Goal: Information Seeking & Learning: Find specific fact

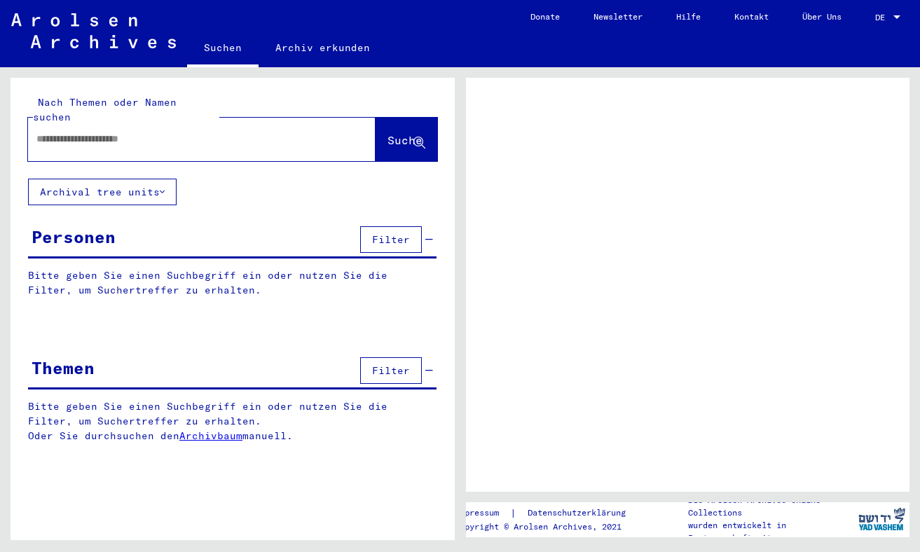
click at [481, 6] on mat-toolbar "Suchen Archiv erkunden navbar.searchExplore1 navbar.searchExplore2 Donate Newsl…" at bounding box center [460, 33] width 920 height 67
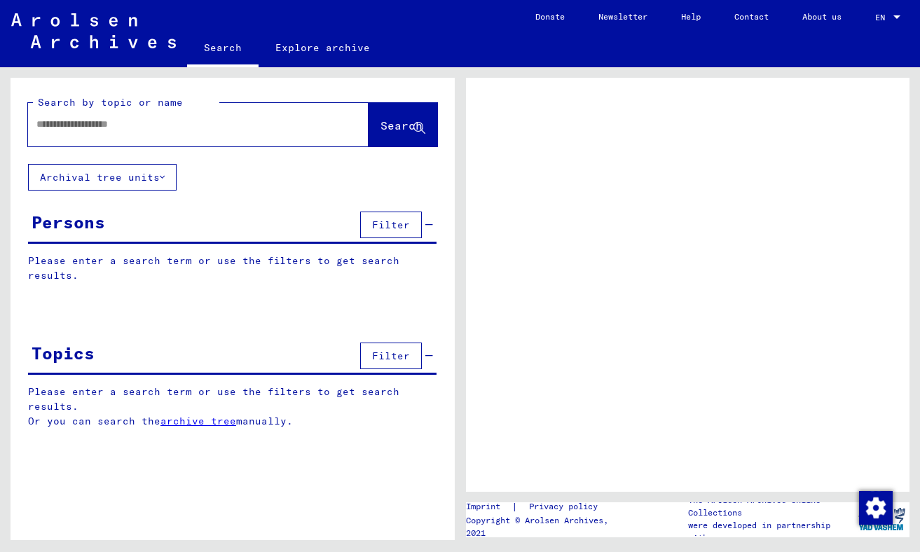
click at [172, 123] on input "text" at bounding box center [185, 124] width 298 height 15
type input "*"
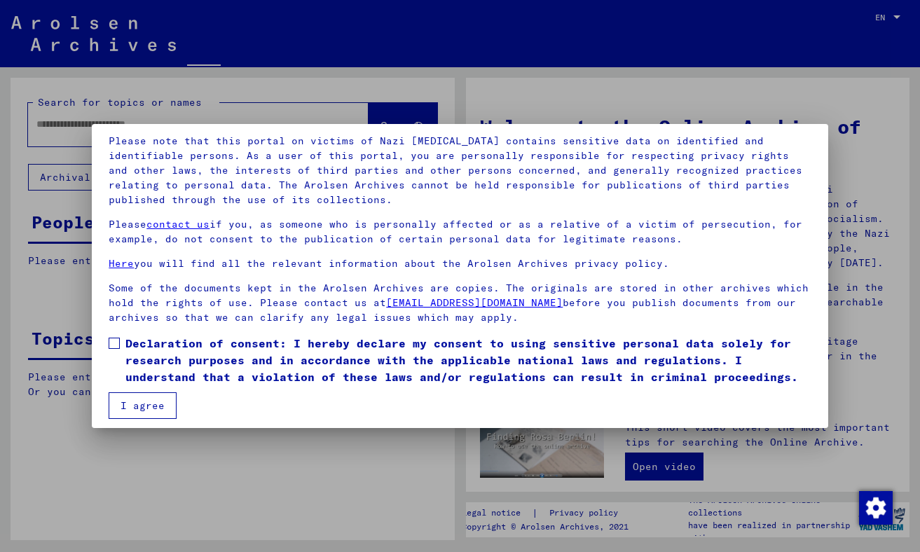
scroll to position [100, 0]
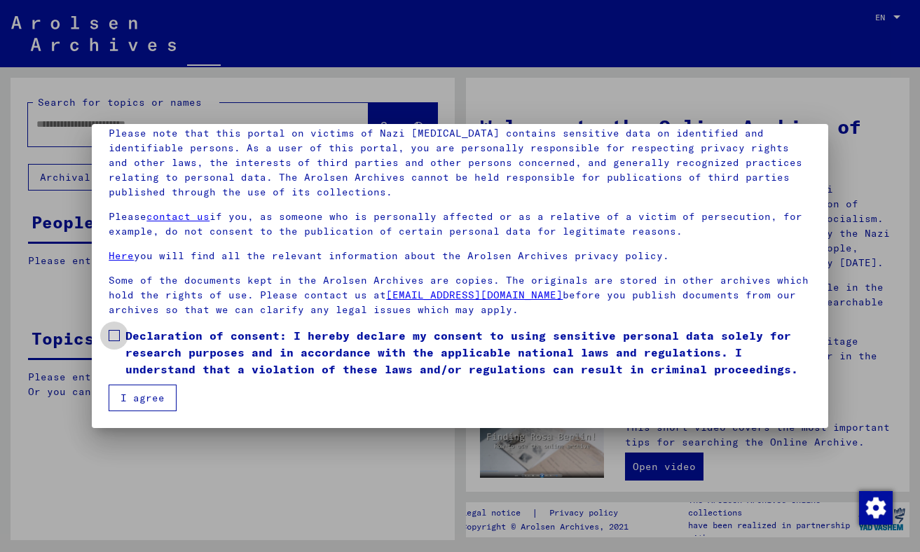
click at [109, 333] on span at bounding box center [114, 335] width 11 height 11
drag, startPoint x: 112, startPoint y: 342, endPoint x: 159, endPoint y: 344, distance: 47.0
click at [159, 344] on label "Declaration of consent: I hereby declare my consent to using sensitive personal…" at bounding box center [460, 352] width 702 height 50
click at [159, 344] on span "Declaration of consent: I hereby declare my consent to using sensitive personal…" at bounding box center [467, 352] width 685 height 50
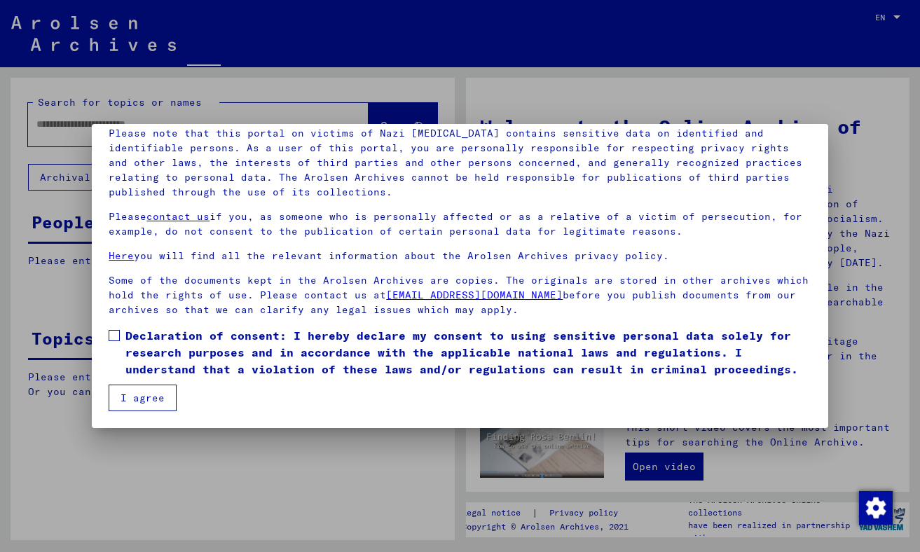
click at [138, 398] on button "I agree" at bounding box center [143, 398] width 68 height 27
click at [137, 401] on button "I agree" at bounding box center [143, 398] width 68 height 27
click at [114, 333] on span at bounding box center [114, 335] width 11 height 11
click at [137, 400] on button "I agree" at bounding box center [143, 398] width 68 height 27
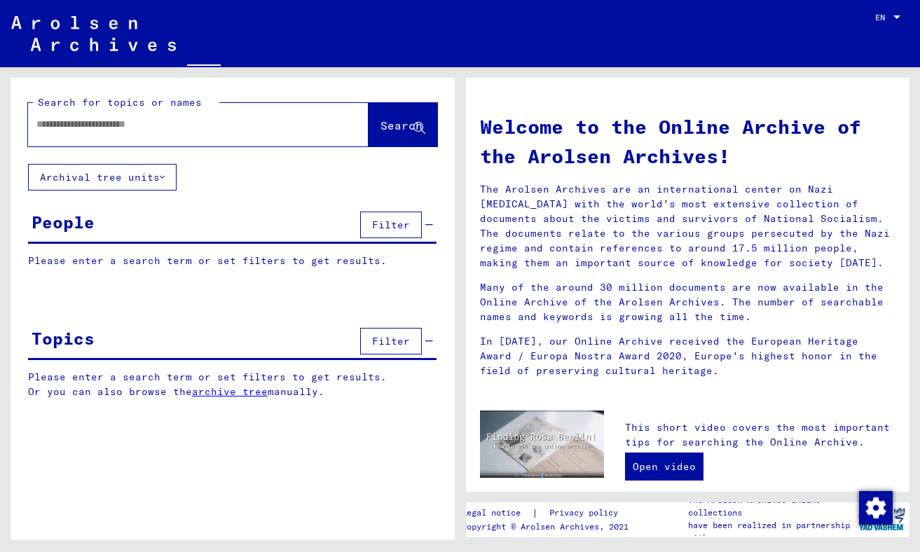
click at [188, 151] on div "Search for topics or names Search" at bounding box center [233, 121] width 444 height 86
click at [380, 223] on span "Filter" at bounding box center [391, 225] width 38 height 13
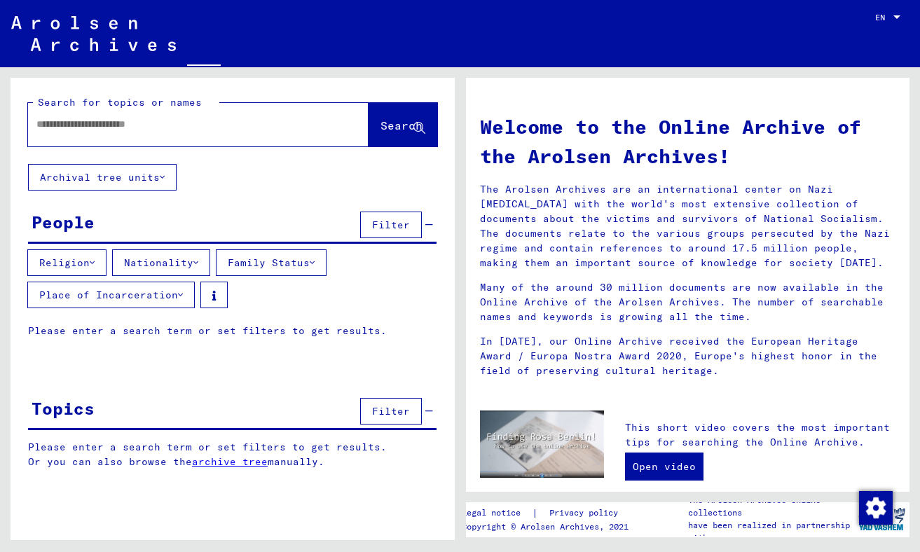
click at [380, 223] on span "Filter" at bounding box center [391, 225] width 38 height 13
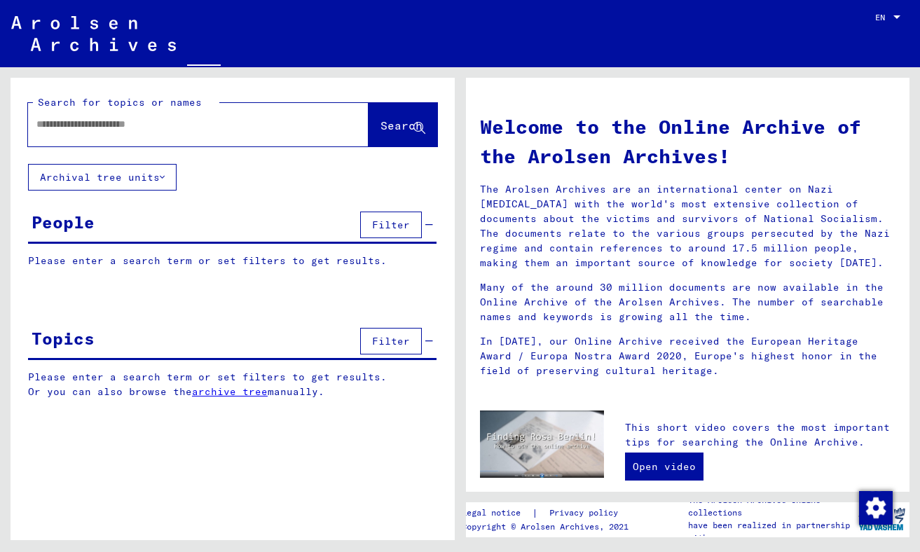
click at [317, 262] on p "Please enter a search term or set filters to get results." at bounding box center [232, 261] width 408 height 15
click at [385, 225] on span "Filter" at bounding box center [391, 225] width 38 height 13
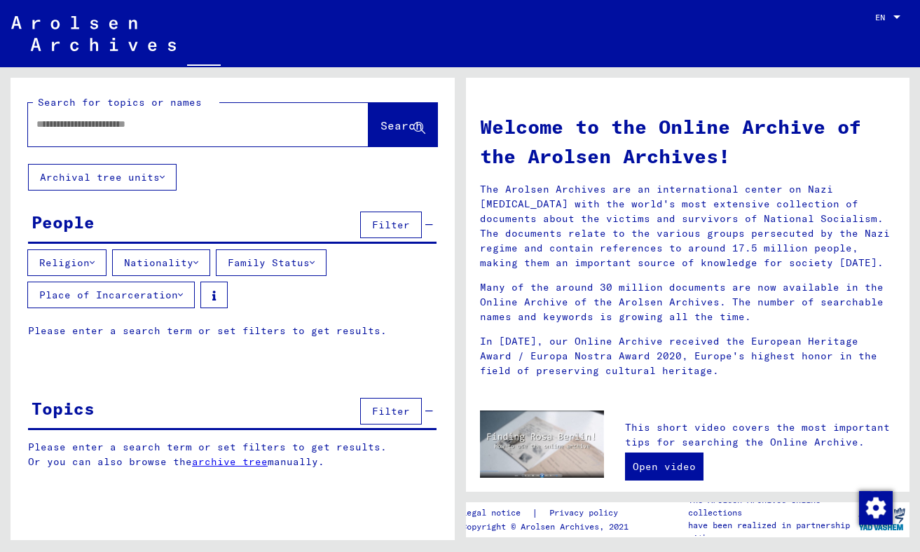
click at [191, 122] on input "text" at bounding box center [181, 124] width 290 height 15
click at [380, 130] on span "Search" at bounding box center [401, 125] width 42 height 14
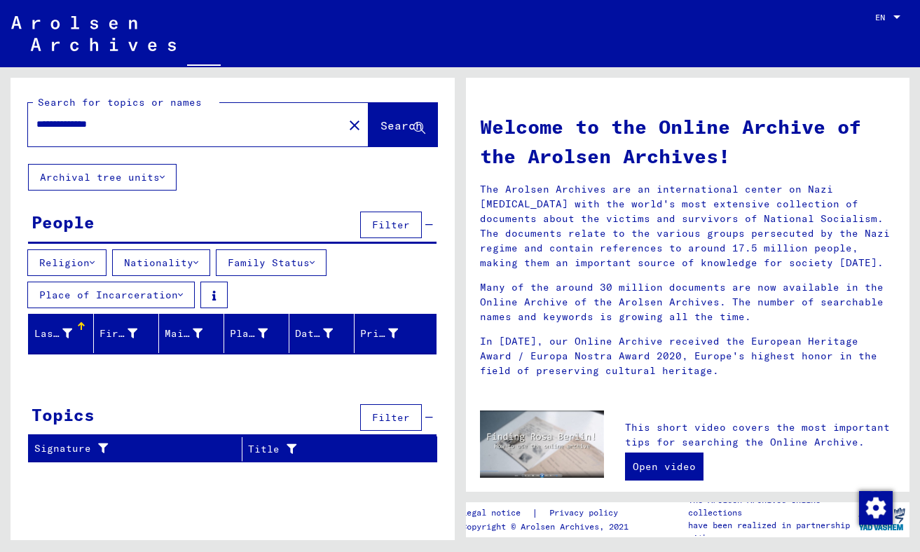
click at [117, 122] on input "**********" at bounding box center [181, 124] width 290 height 15
click at [385, 120] on span "Search" at bounding box center [401, 125] width 42 height 14
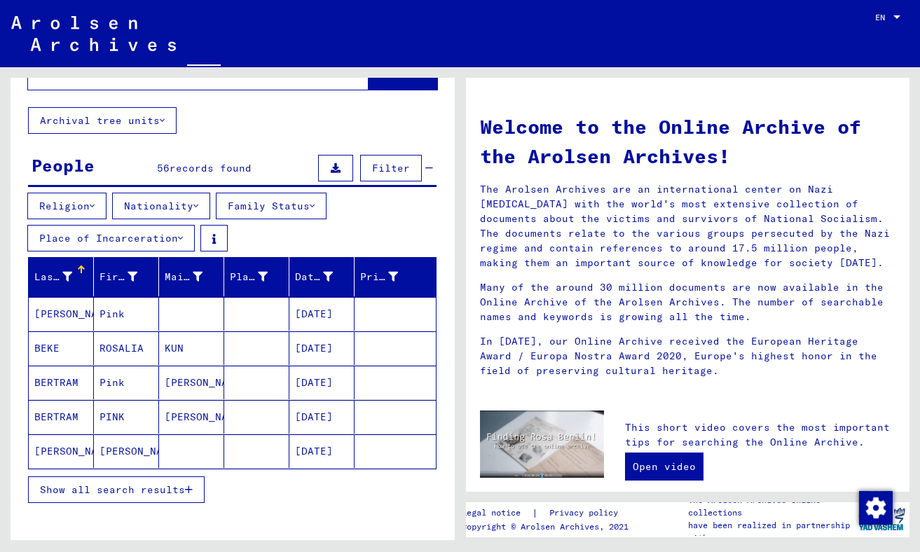
scroll to position [58, 0]
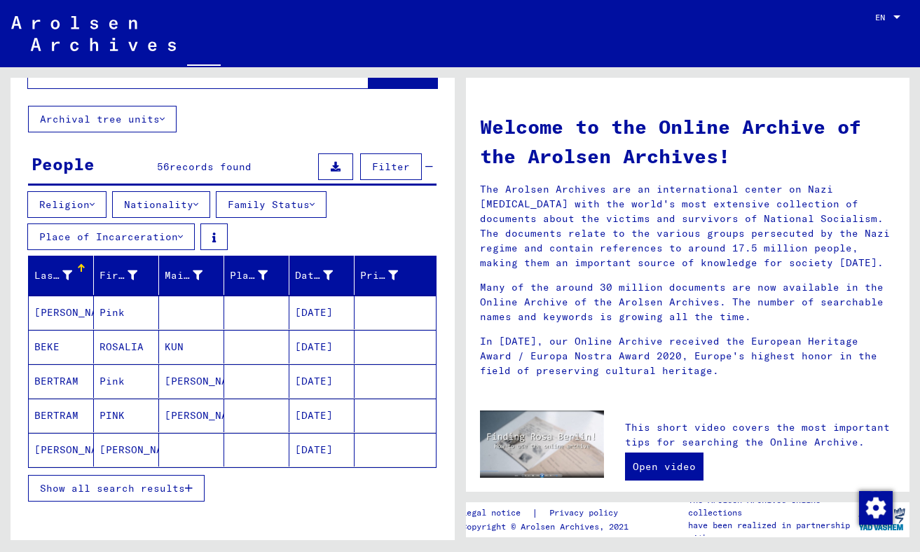
click at [171, 485] on span "Show all search results" at bounding box center [112, 488] width 145 height 13
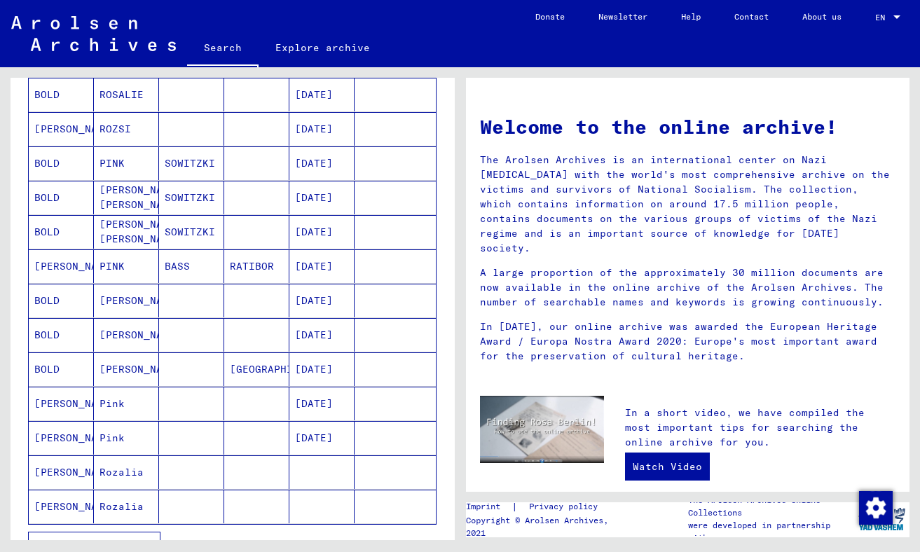
scroll to position [123, 0]
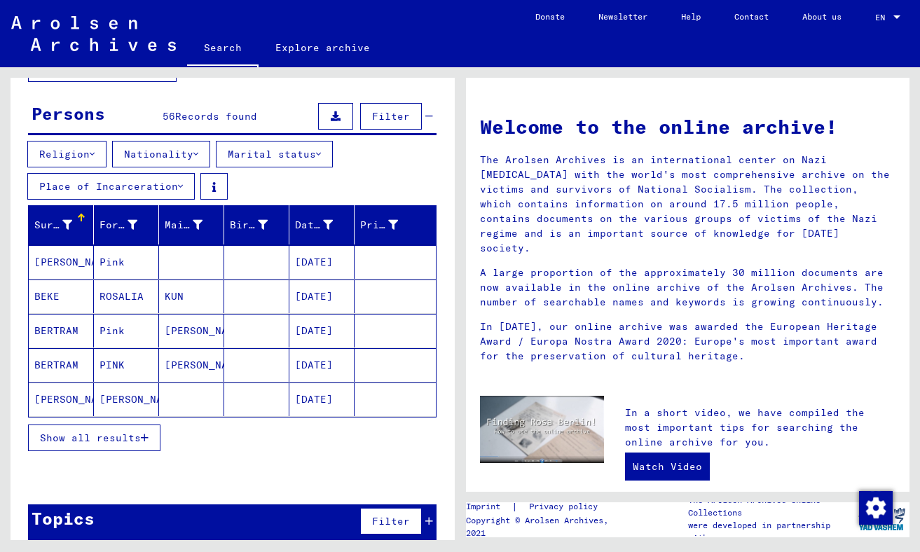
click at [120, 432] on span "Show all results" at bounding box center [90, 438] width 101 height 13
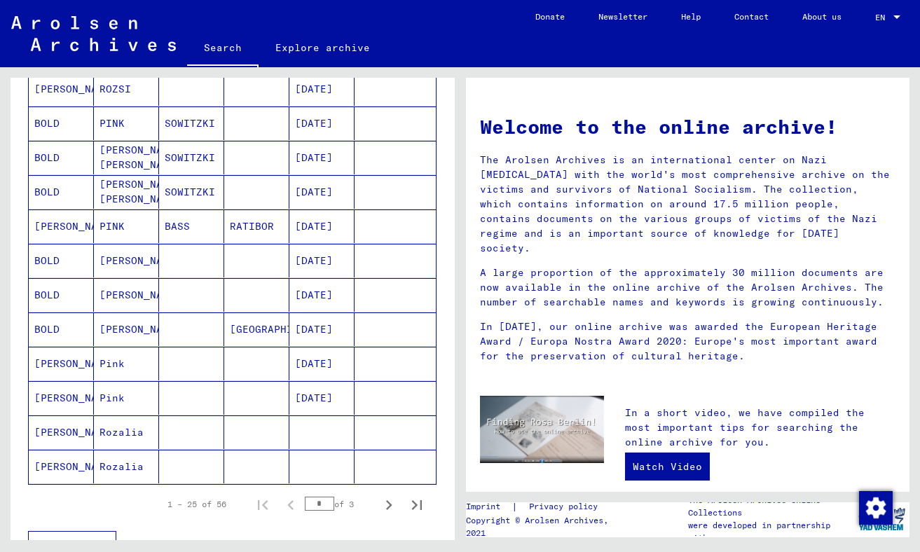
scroll to position [768, 0]
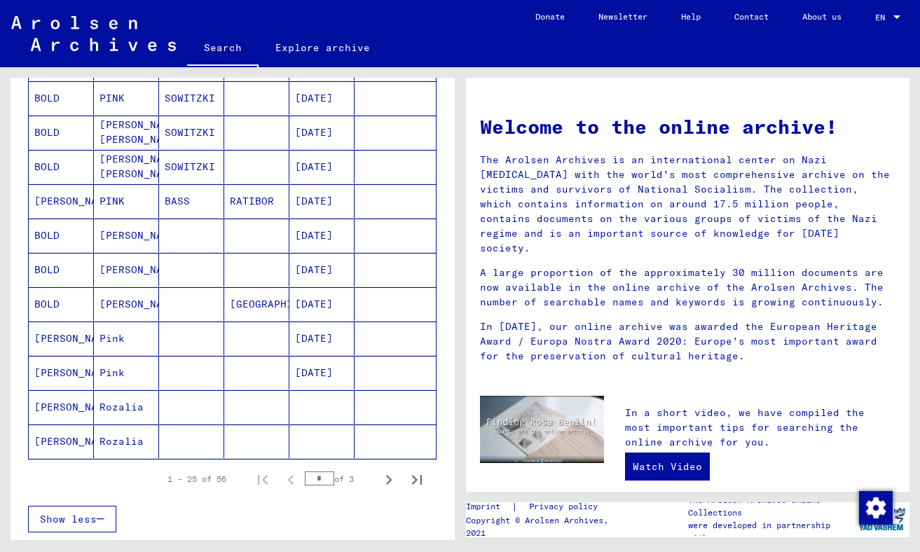
click at [48, 392] on mat-cell "[PERSON_NAME]" at bounding box center [61, 407] width 65 height 34
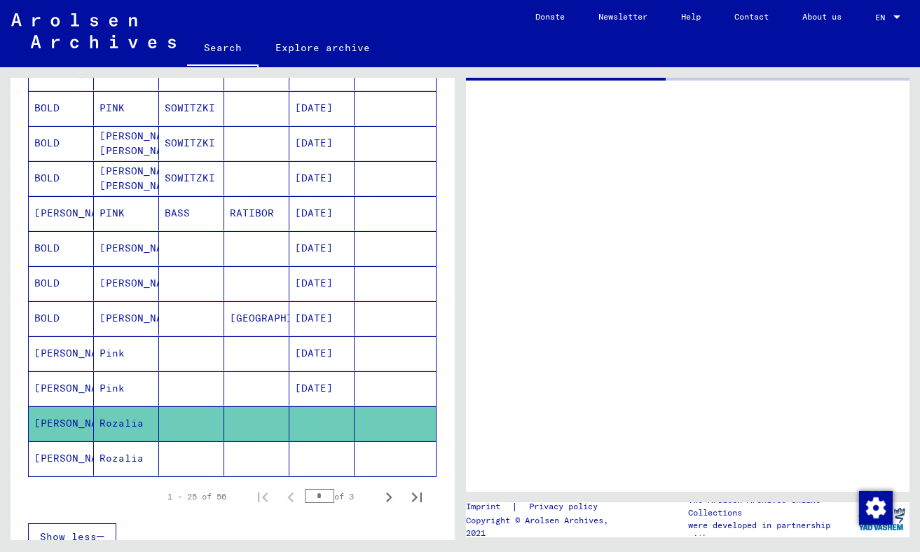
type input "********"
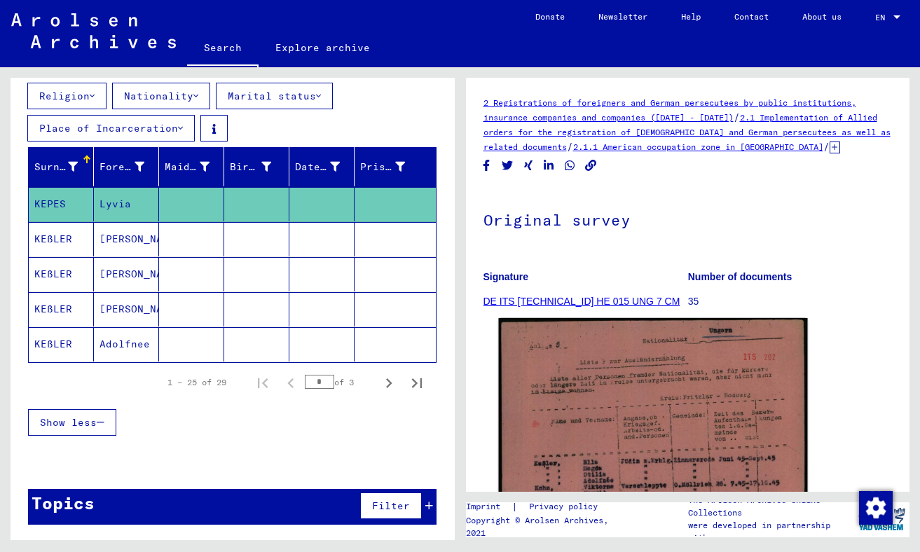
scroll to position [166, 0]
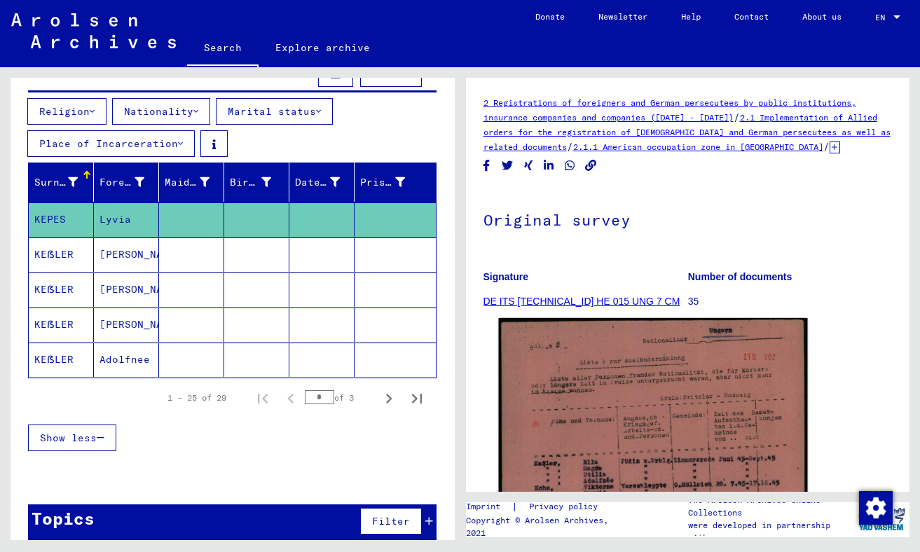
click at [702, 475] on img at bounding box center [652, 533] width 308 height 431
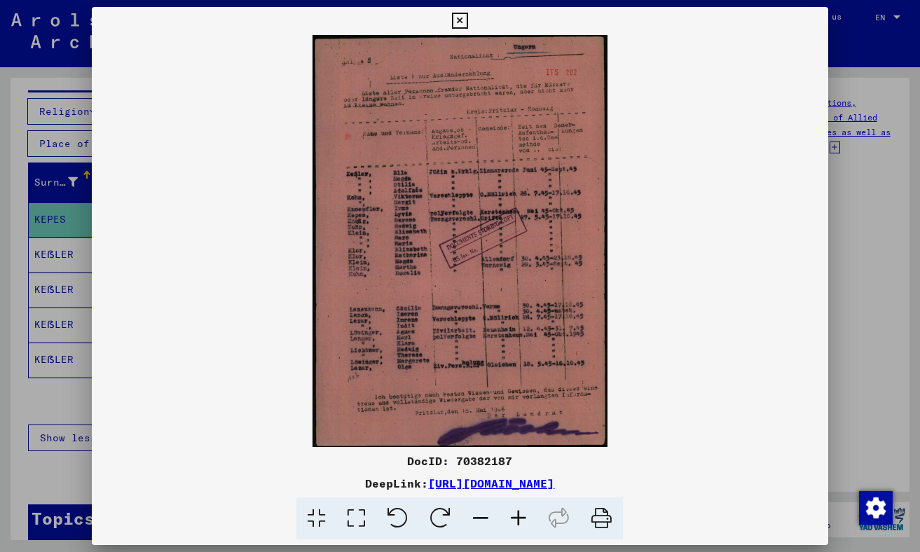
click at [456, 18] on icon at bounding box center [460, 21] width 16 height 17
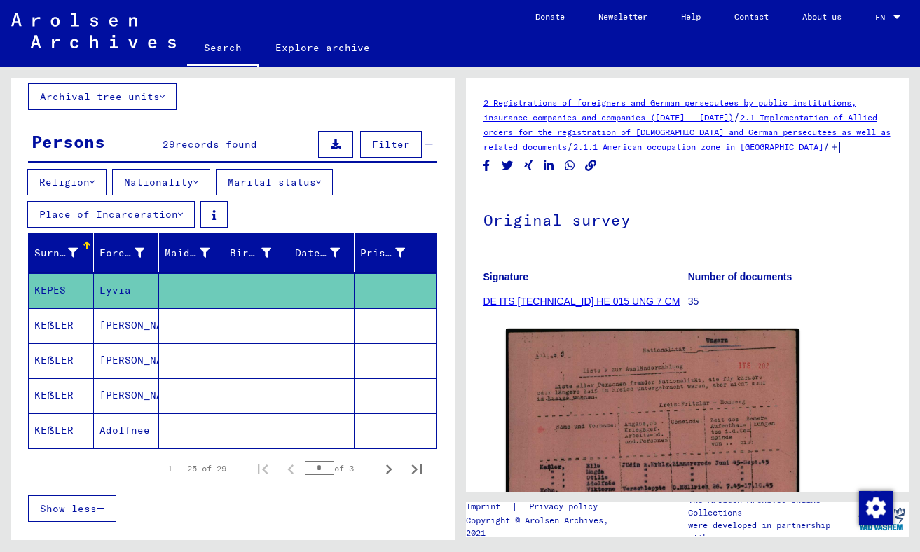
scroll to position [74, 0]
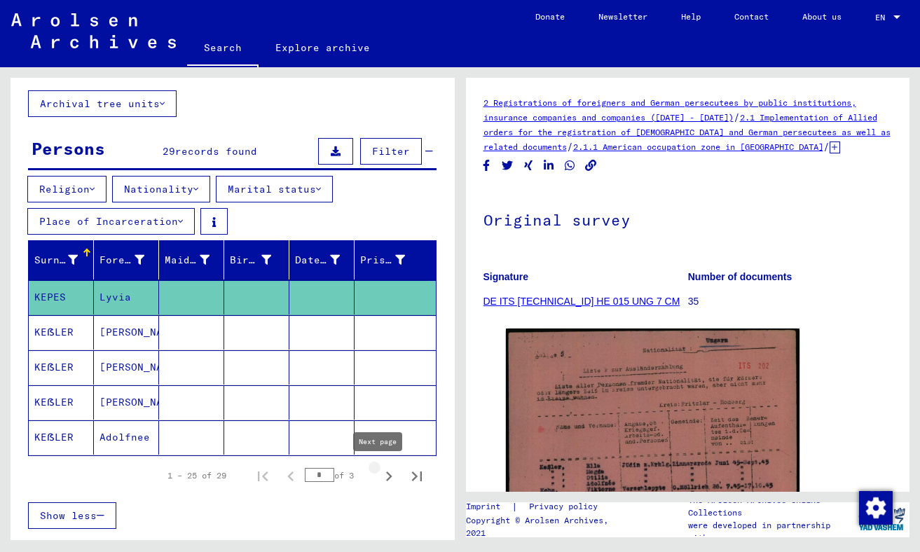
click at [381, 472] on icon "Next page" at bounding box center [389, 477] width 20 height 20
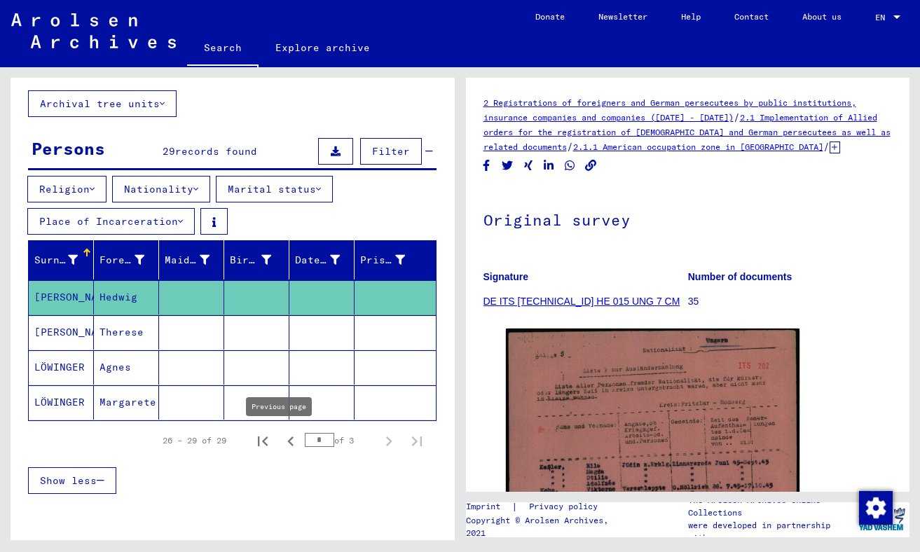
click at [281, 441] on icon "Previous page" at bounding box center [291, 442] width 20 height 20
type input "*"
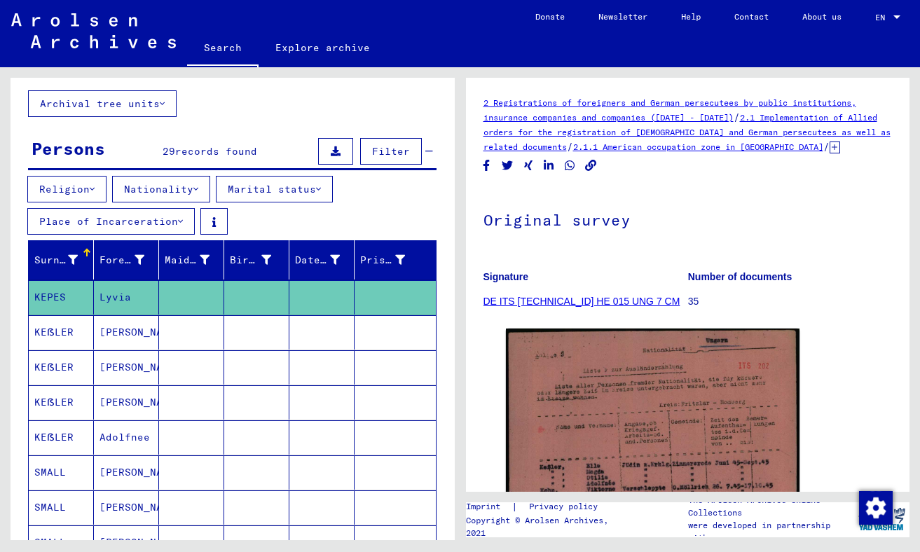
click at [281, 441] on mat-cell at bounding box center [256, 437] width 65 height 34
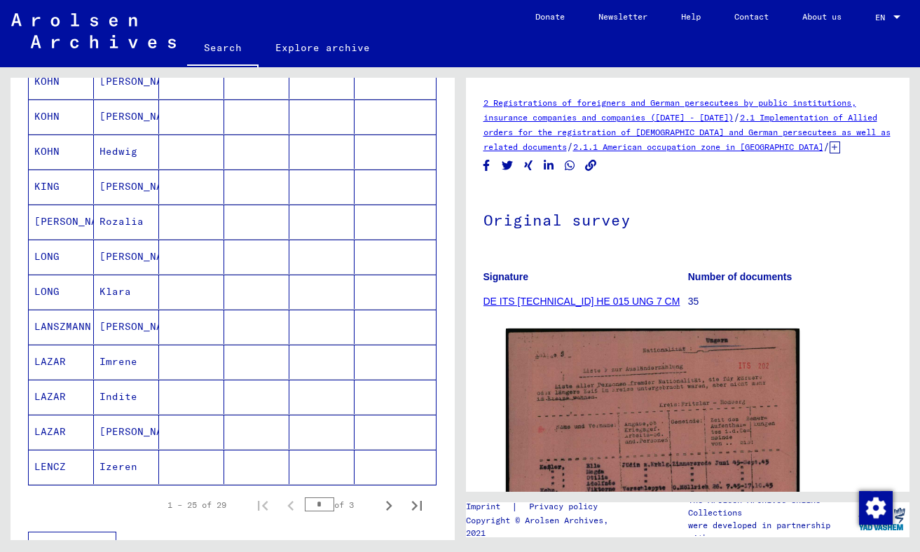
scroll to position [746, 0]
type input "**********"
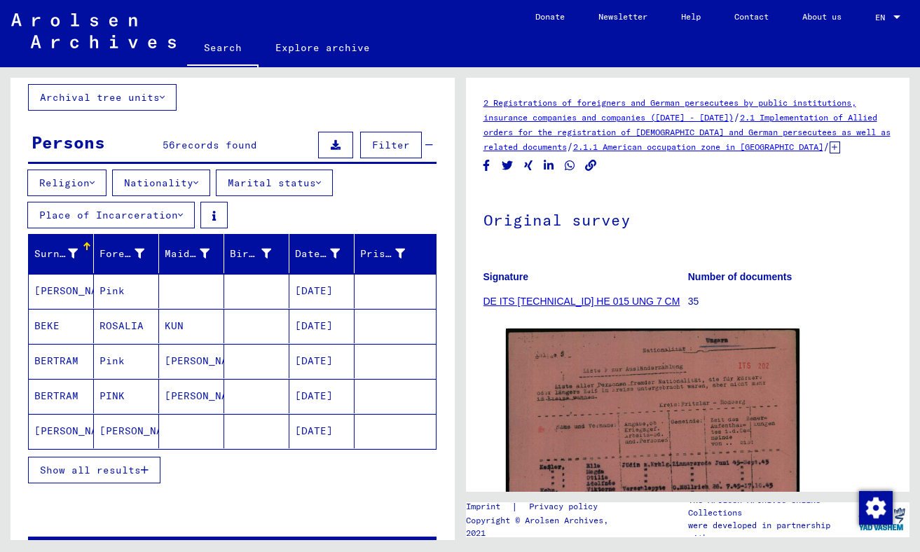
scroll to position [127, 0]
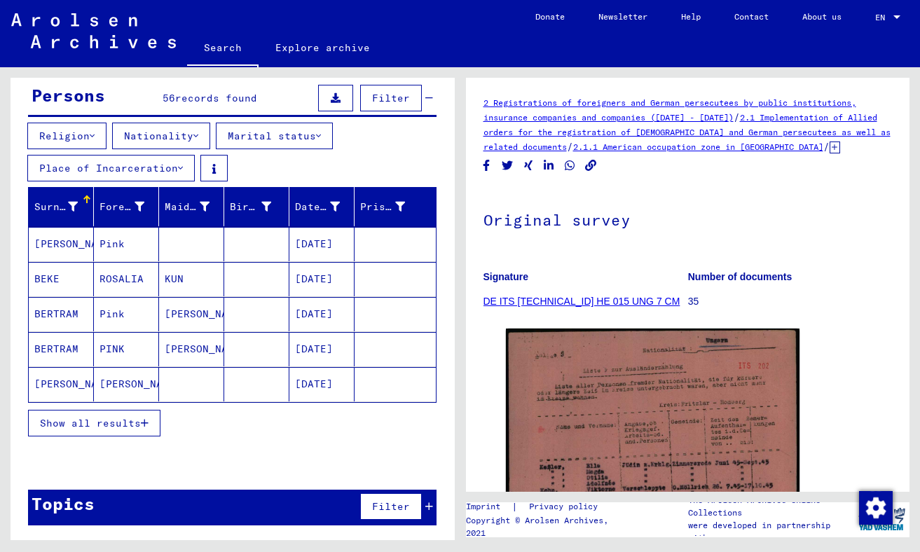
click at [118, 422] on span "Show all results" at bounding box center [90, 423] width 101 height 13
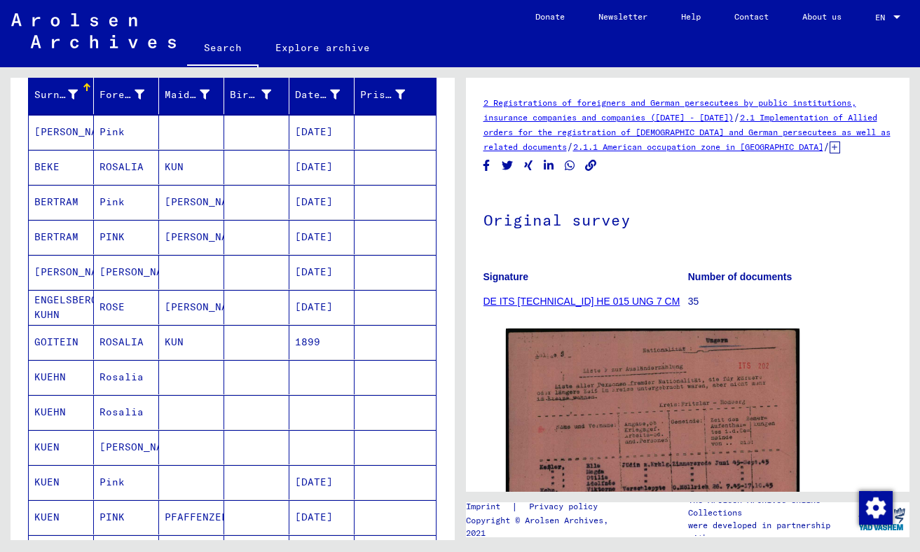
scroll to position [267, 0]
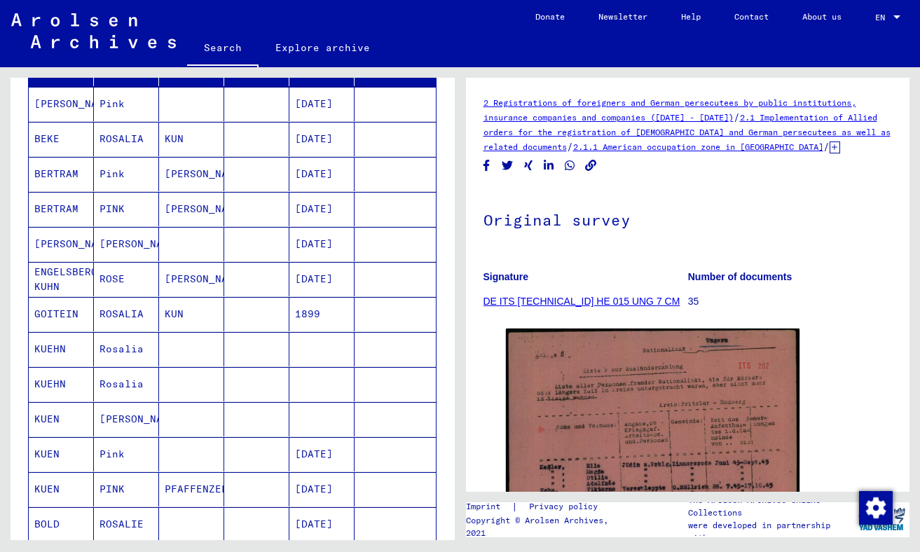
click at [60, 346] on mat-cell "KUEHN" at bounding box center [61, 349] width 65 height 34
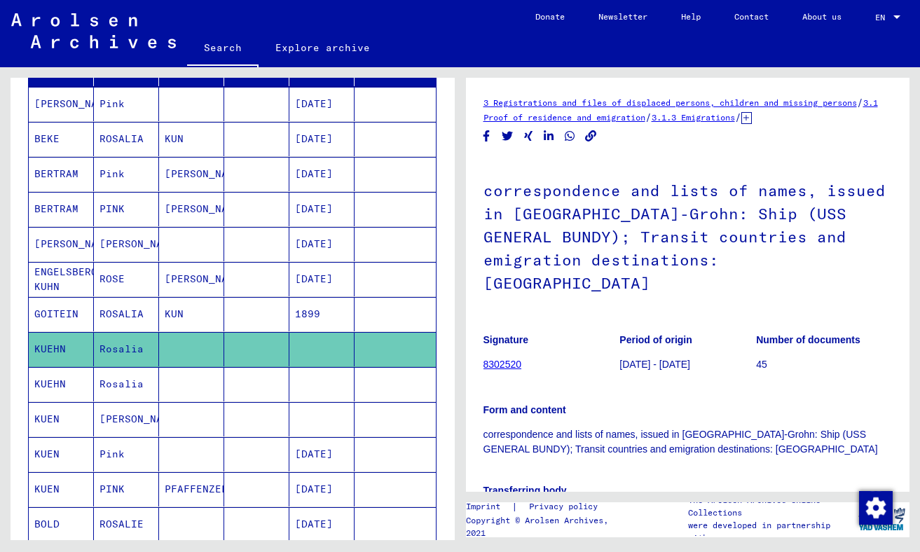
click at [42, 381] on mat-cell "KUEHN" at bounding box center [61, 384] width 65 height 34
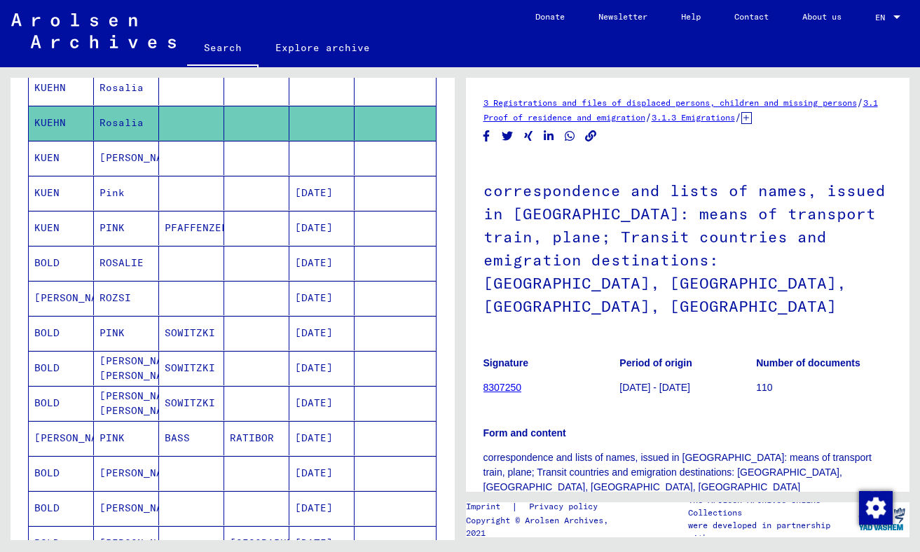
scroll to position [535, 0]
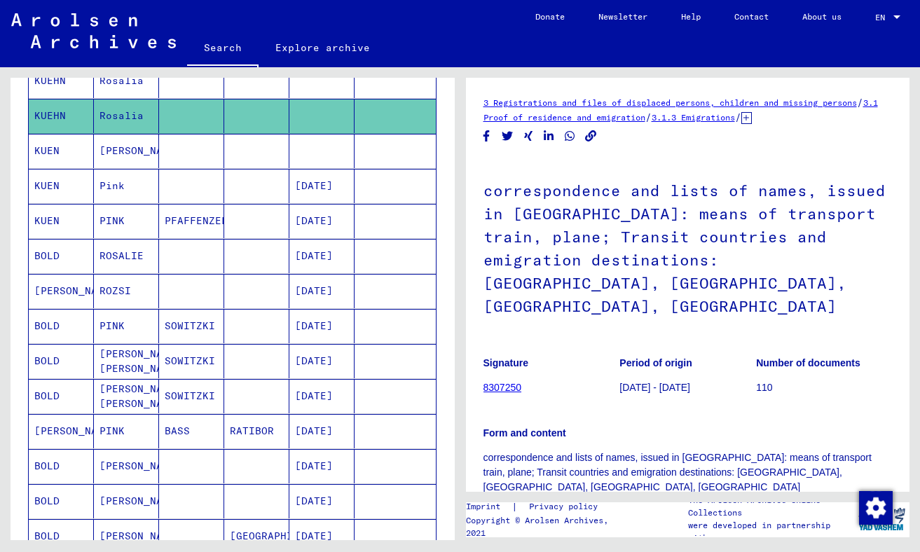
click at [52, 294] on mat-cell "[PERSON_NAME]" at bounding box center [61, 291] width 65 height 34
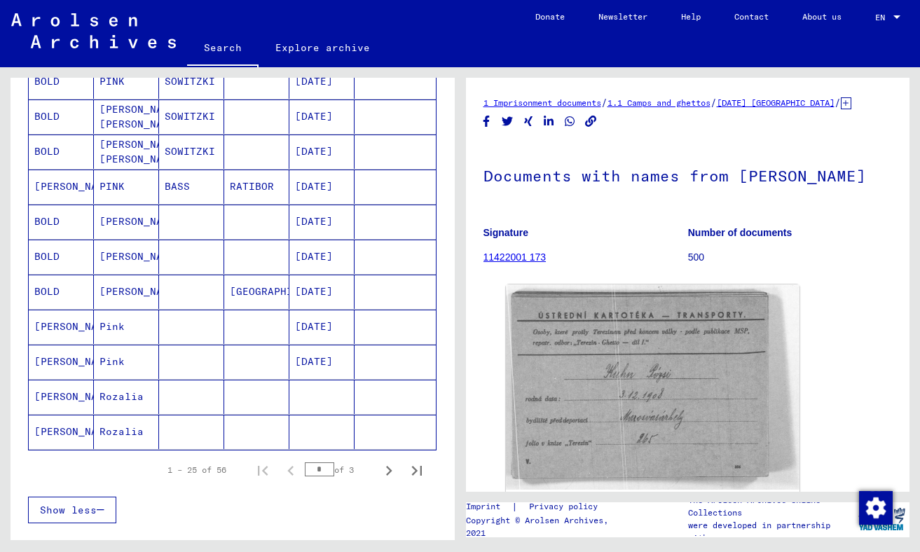
scroll to position [788, 0]
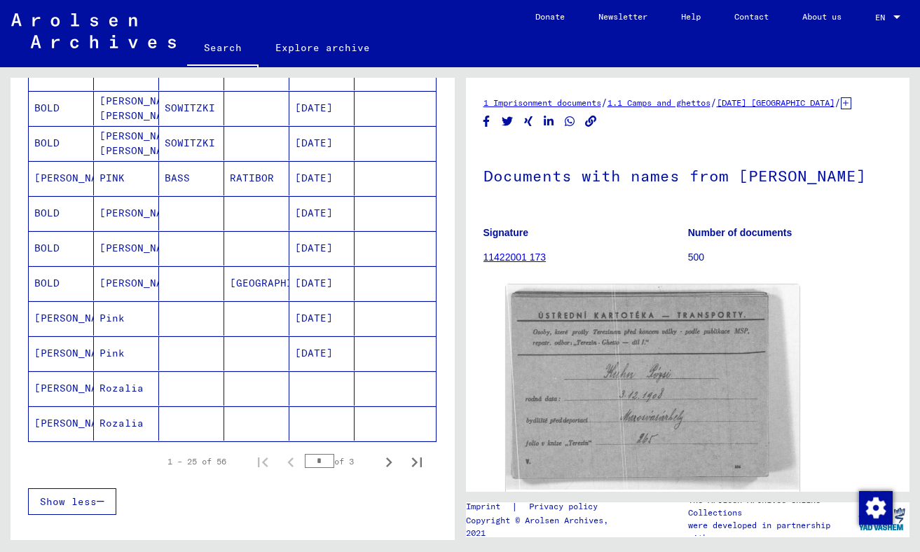
click at [121, 387] on mat-cell "Rozalia" at bounding box center [126, 388] width 65 height 34
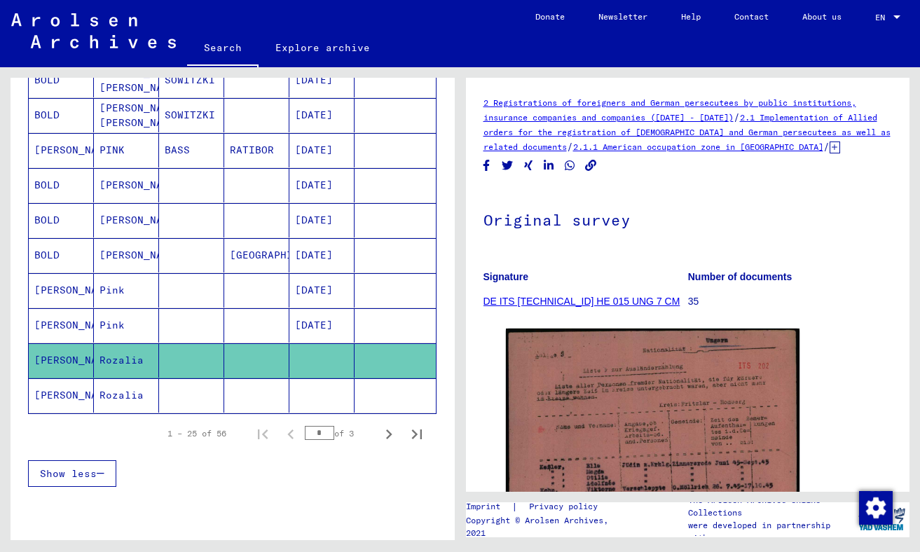
scroll to position [844, 0]
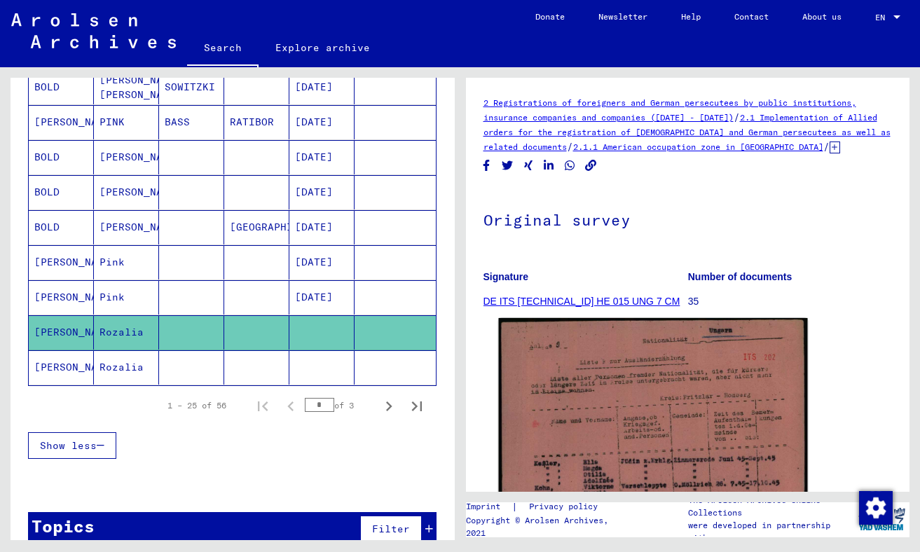
click at [614, 472] on img at bounding box center [652, 533] width 308 height 431
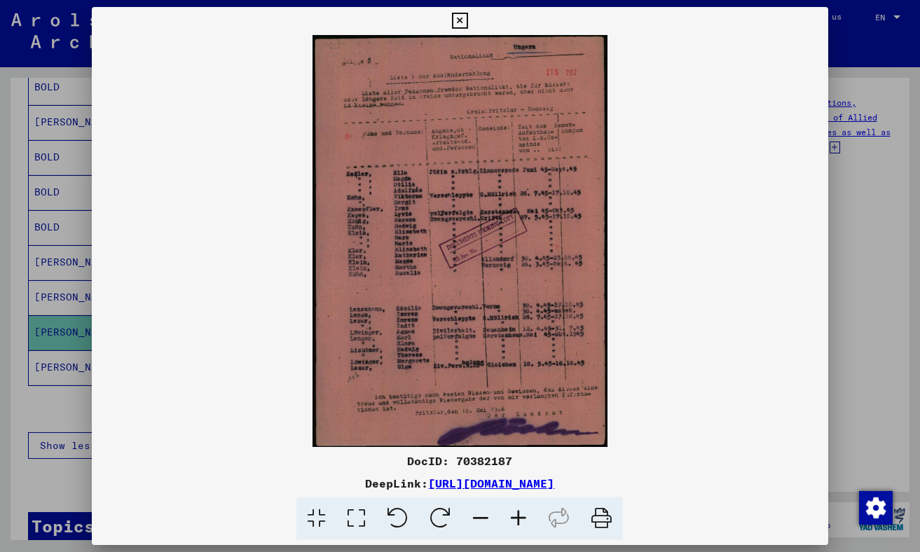
click at [508, 332] on img at bounding box center [460, 241] width 736 height 412
click at [518, 510] on icon at bounding box center [519, 518] width 38 height 43
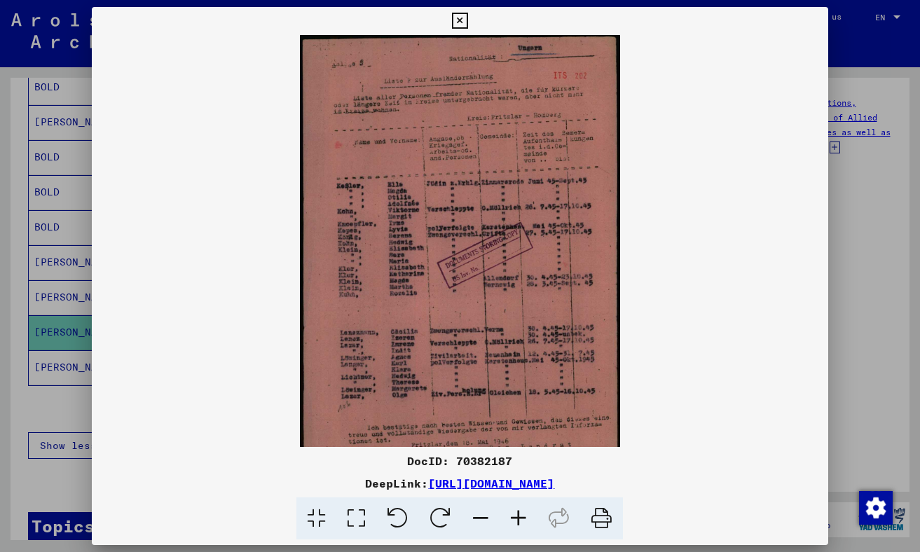
click at [518, 510] on icon at bounding box center [519, 518] width 38 height 43
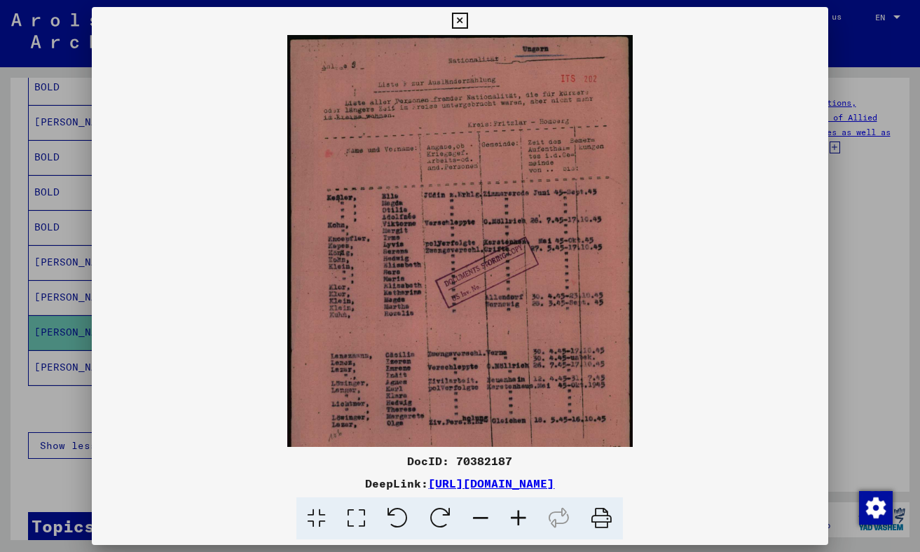
click at [518, 510] on icon at bounding box center [519, 518] width 38 height 43
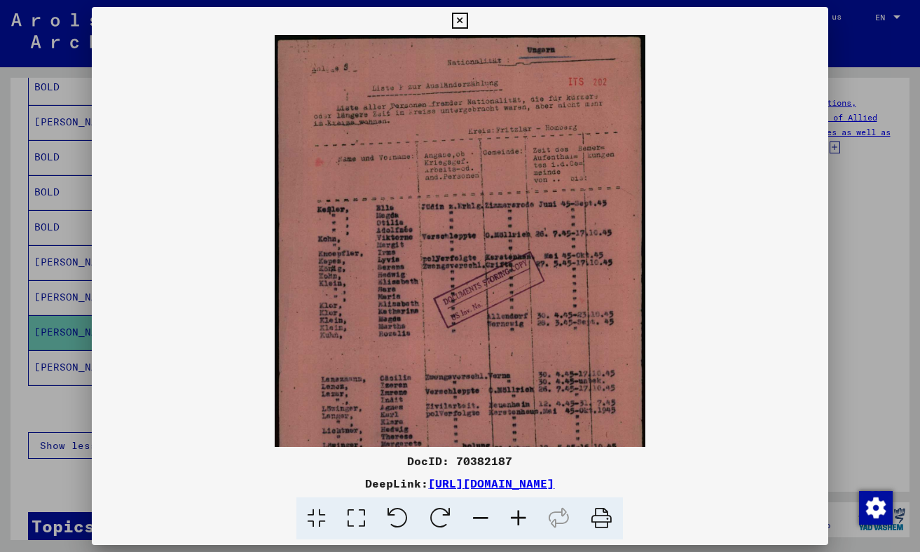
click at [456, 21] on icon at bounding box center [460, 21] width 16 height 17
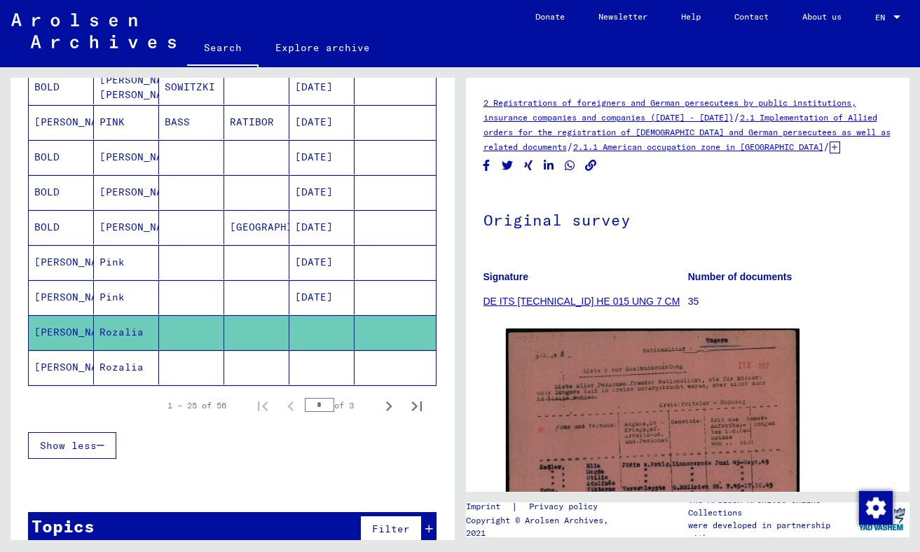
click at [106, 365] on mat-cell "Rozalia" at bounding box center [126, 367] width 65 height 34
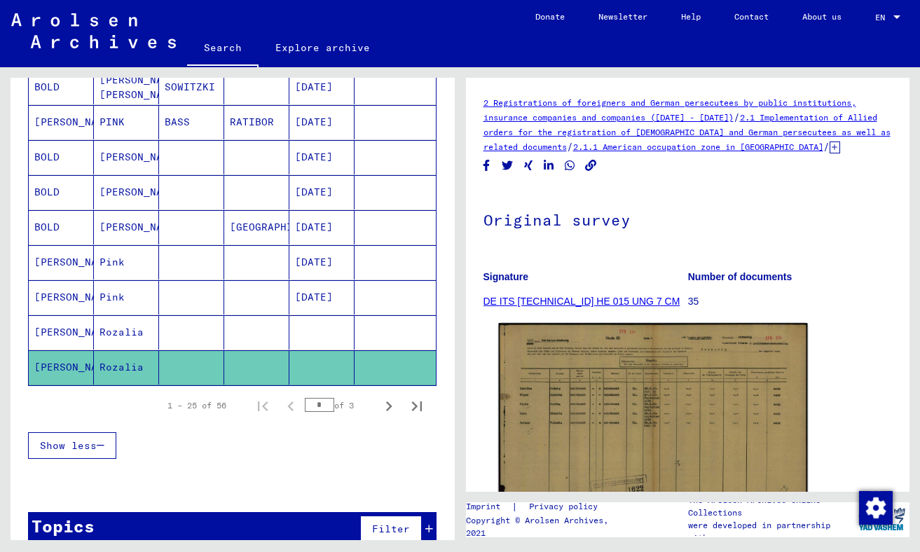
click at [625, 439] on img at bounding box center [652, 432] width 308 height 219
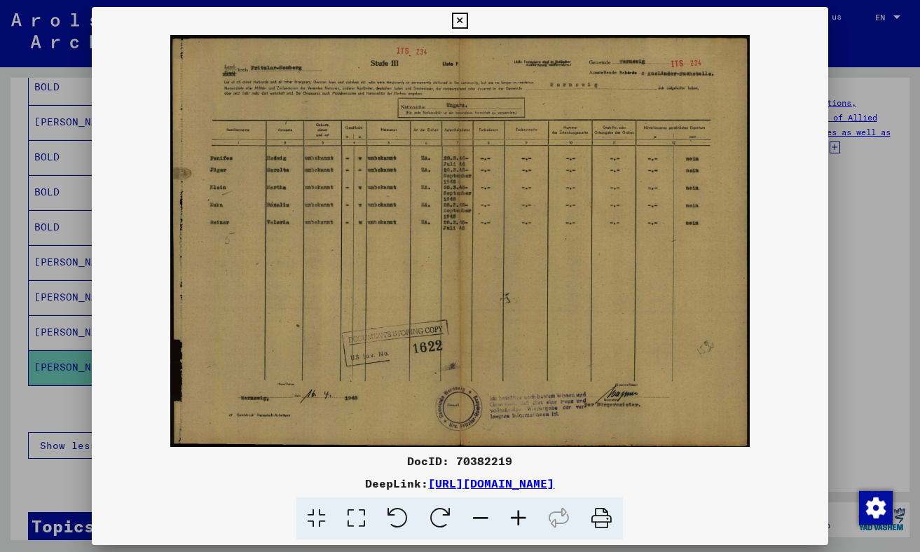
click at [389, 231] on img at bounding box center [460, 241] width 736 height 412
click at [518, 519] on icon at bounding box center [519, 518] width 38 height 43
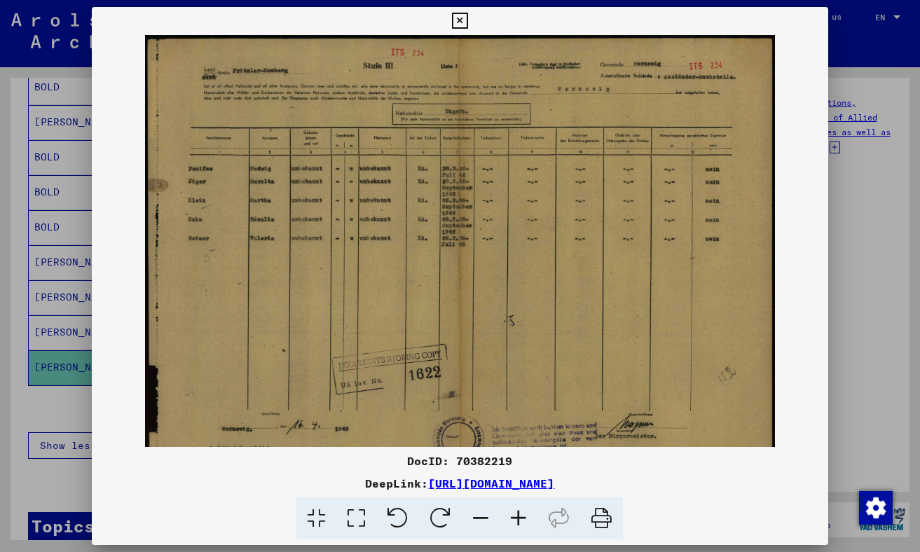
click at [518, 519] on icon at bounding box center [519, 518] width 38 height 43
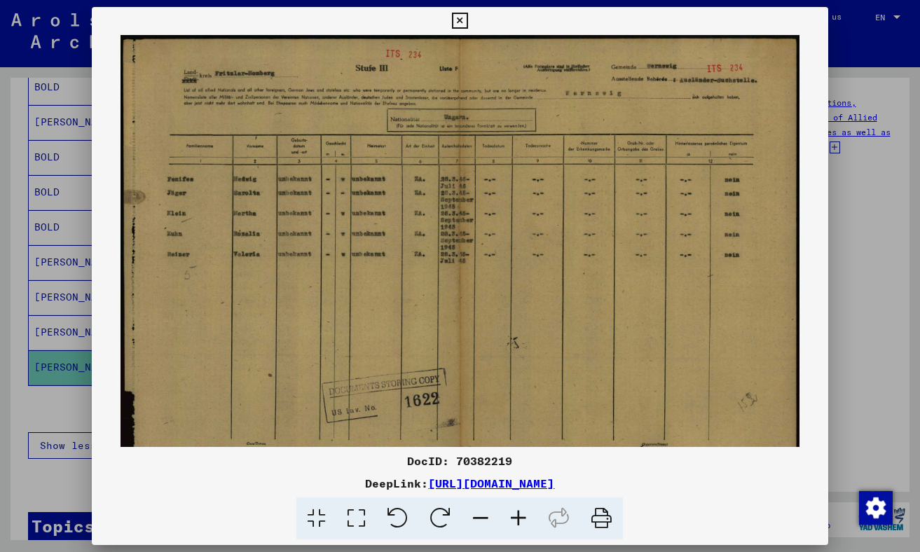
click at [518, 519] on icon at bounding box center [519, 518] width 38 height 43
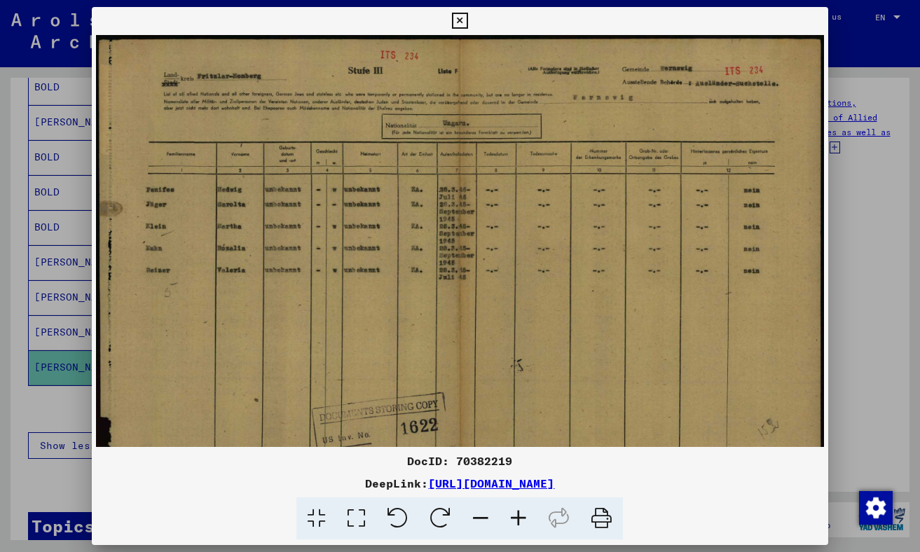
click at [518, 519] on icon at bounding box center [519, 518] width 38 height 43
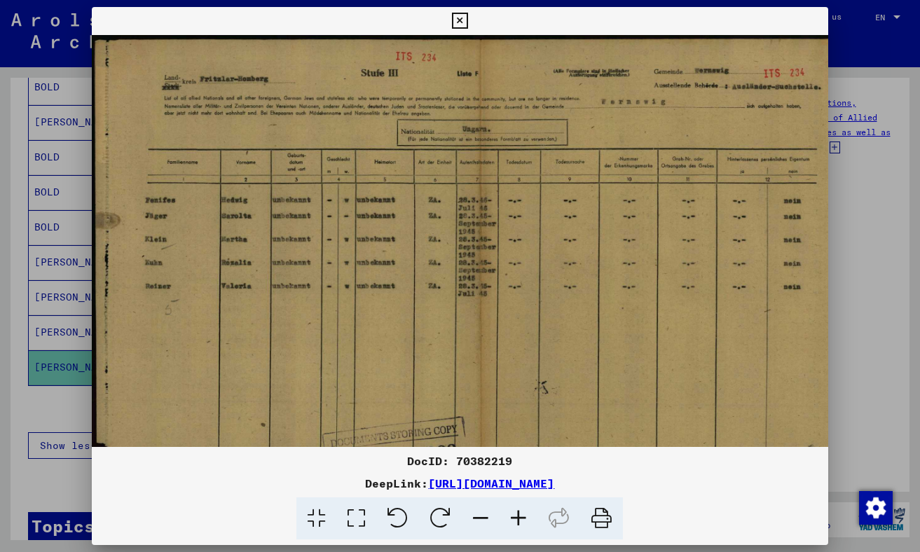
click at [458, 20] on icon at bounding box center [460, 21] width 16 height 17
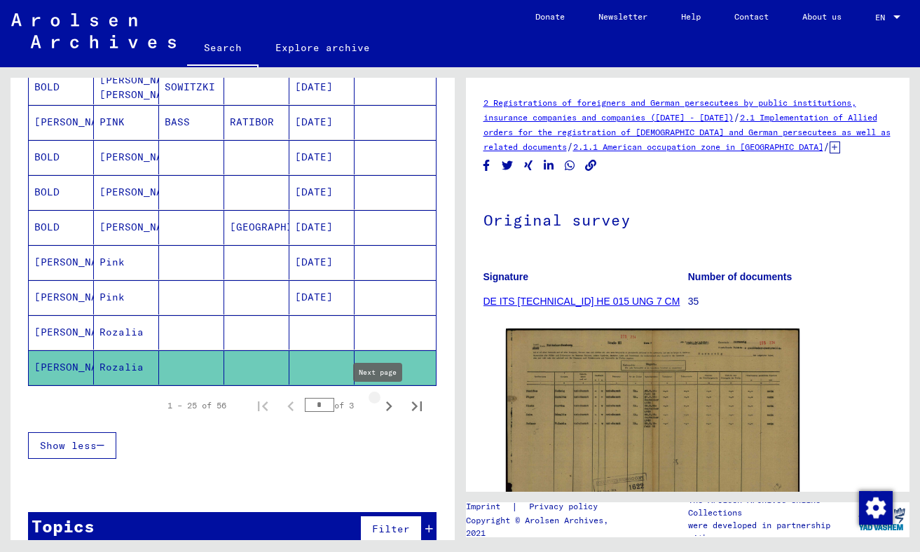
click at [379, 406] on icon "Next page" at bounding box center [389, 407] width 20 height 20
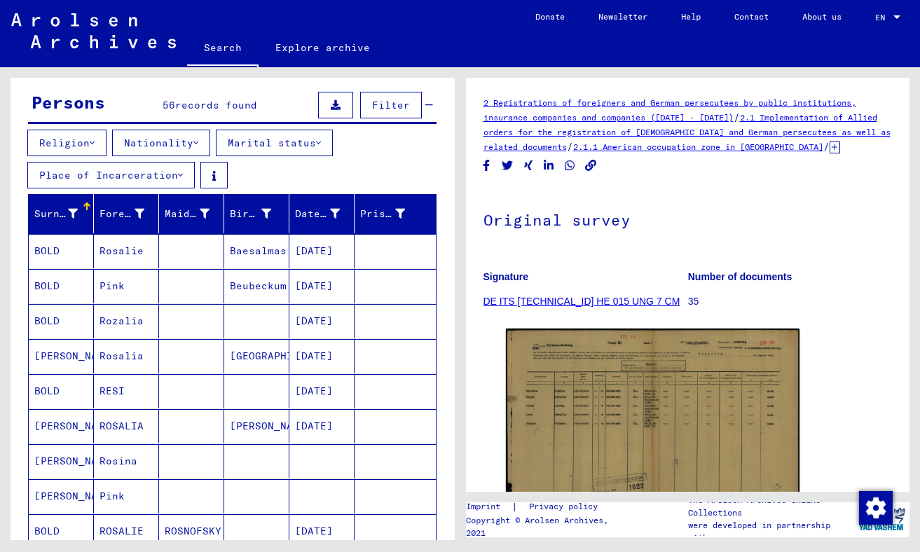
scroll to position [68, 0]
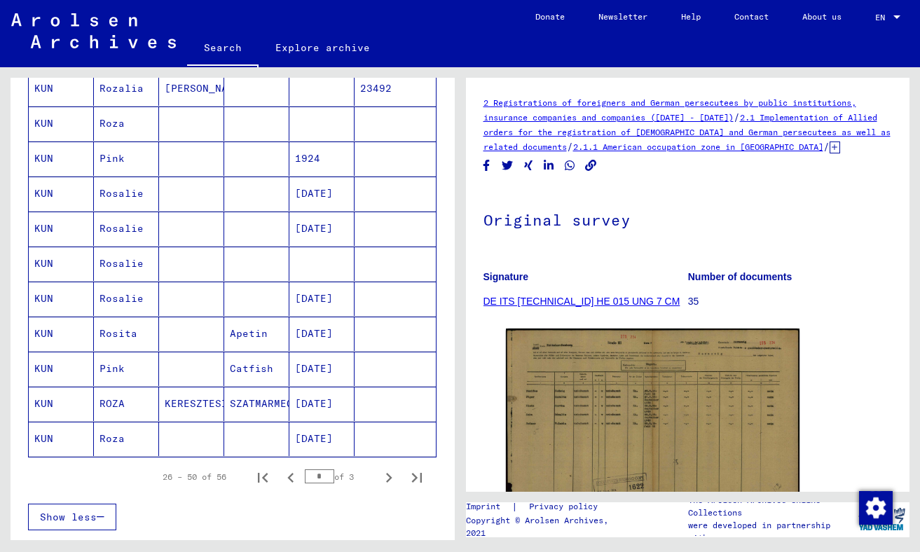
scroll to position [797, 0]
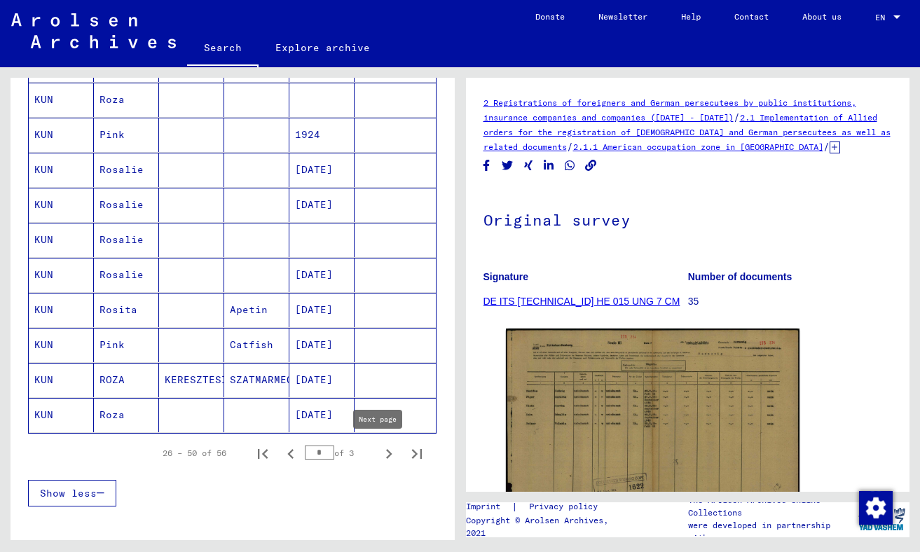
click at [386, 456] on icon "Next page" at bounding box center [389, 454] width 6 height 10
type input "*"
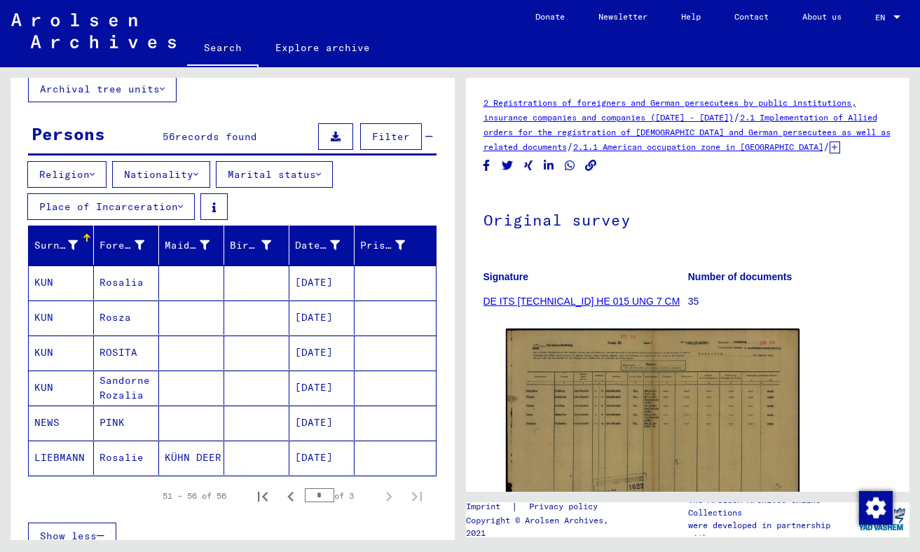
scroll to position [0, 0]
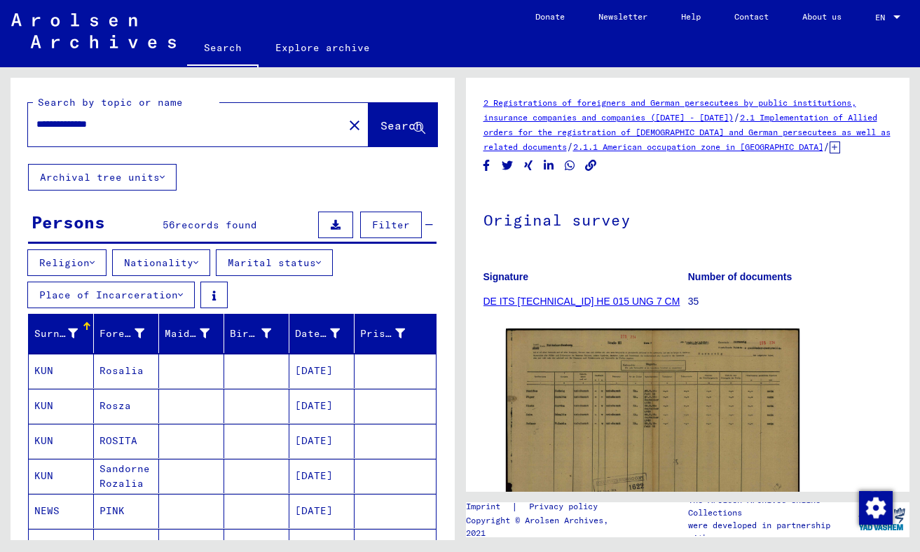
drag, startPoint x: 165, startPoint y: 125, endPoint x: 10, endPoint y: 127, distance: 155.5
click at [10, 127] on div "**********" at bounding box center [230, 303] width 460 height 473
type input "**********"
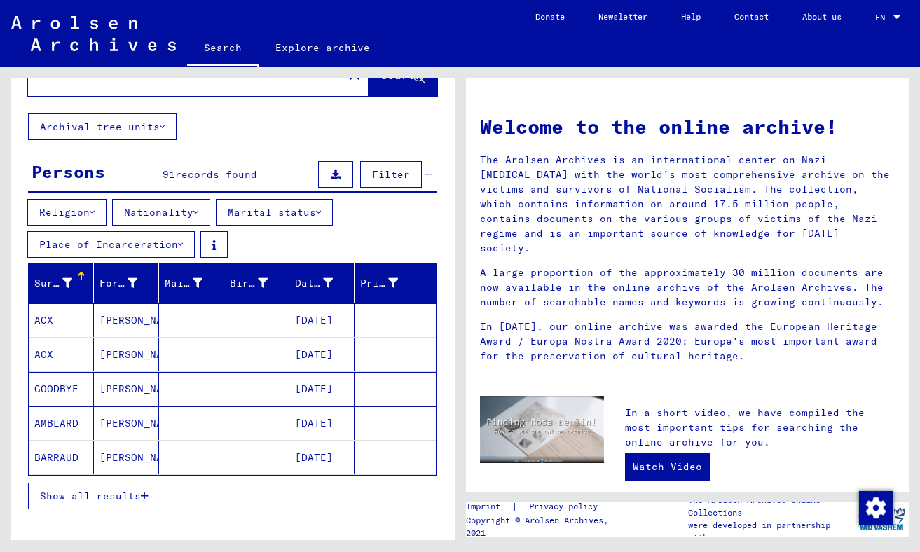
scroll to position [55, 0]
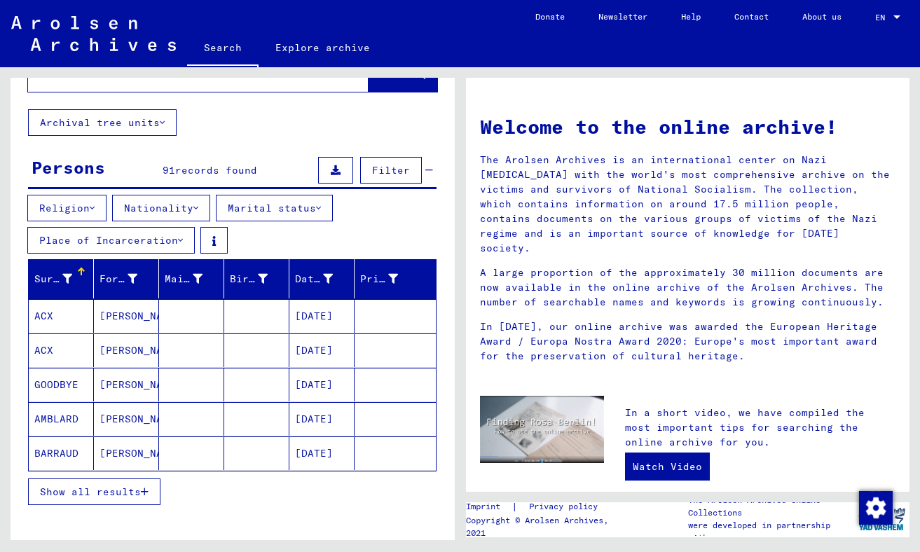
click at [90, 492] on span "Show all results" at bounding box center [90, 492] width 101 height 13
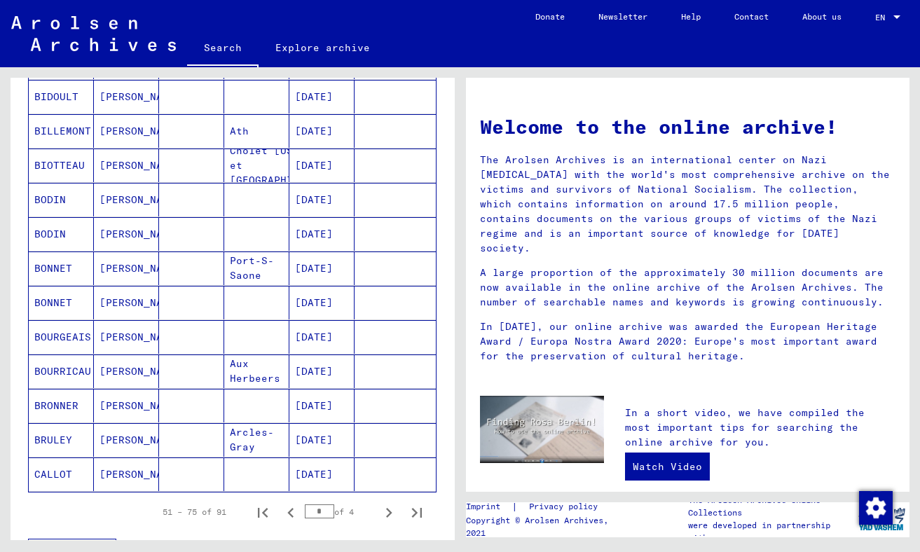
scroll to position [748, 0]
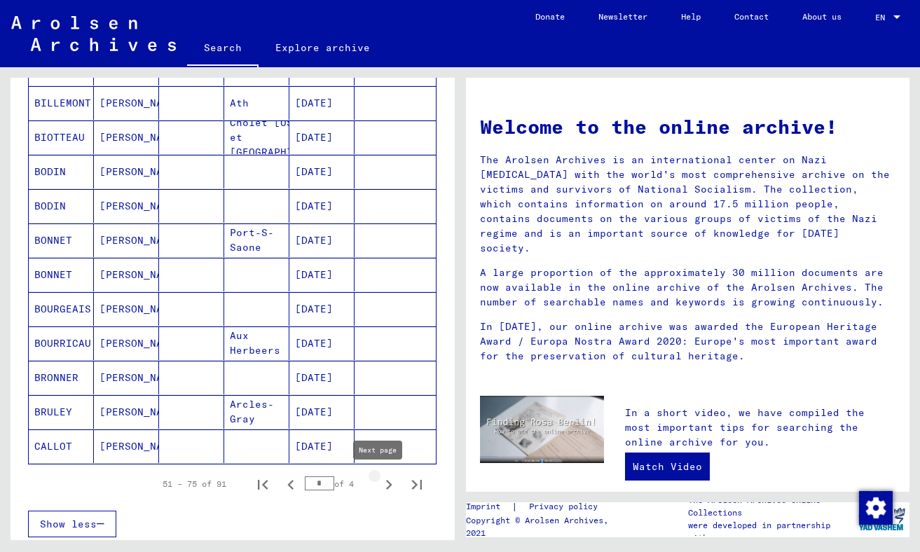
click at [379, 485] on icon "Next page" at bounding box center [389, 485] width 20 height 20
type input "*"
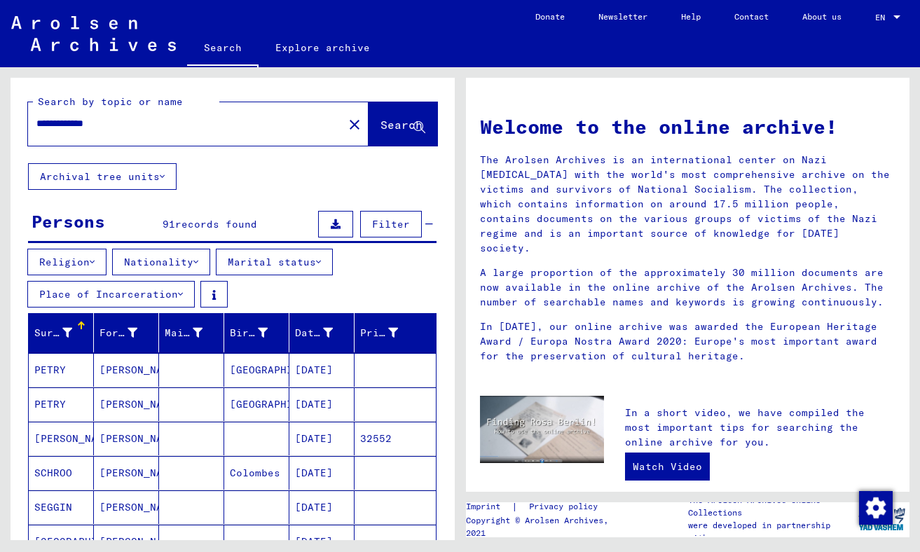
scroll to position [0, 0]
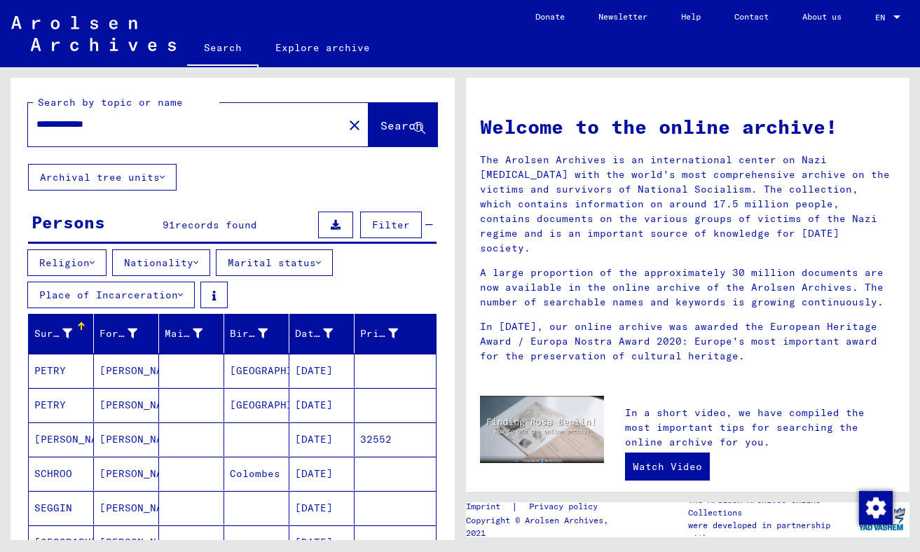
click at [103, 126] on input "**********" at bounding box center [181, 124] width 290 height 15
type input "**********"
click at [399, 128] on span "Search" at bounding box center [401, 125] width 42 height 14
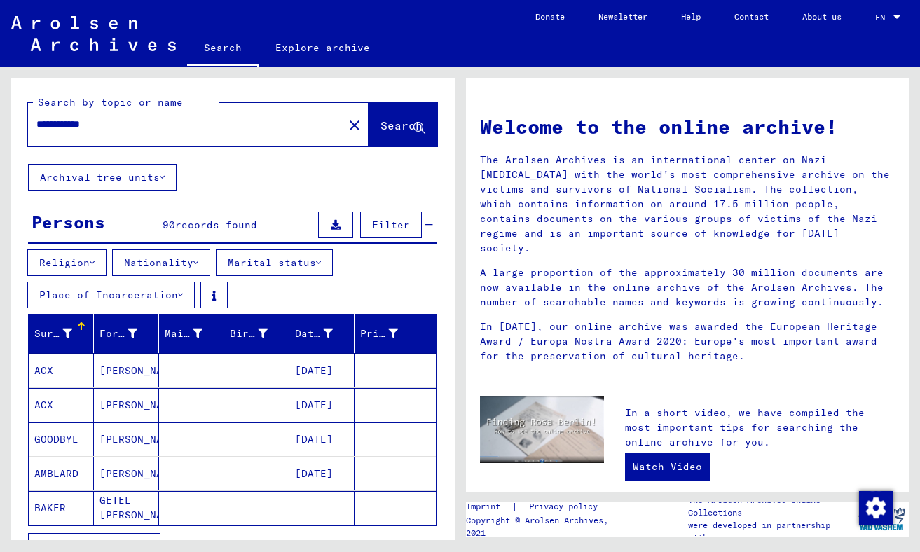
click at [567, 285] on p "A large proportion of the approximately 30 million documents are now available …" at bounding box center [688, 288] width 416 height 44
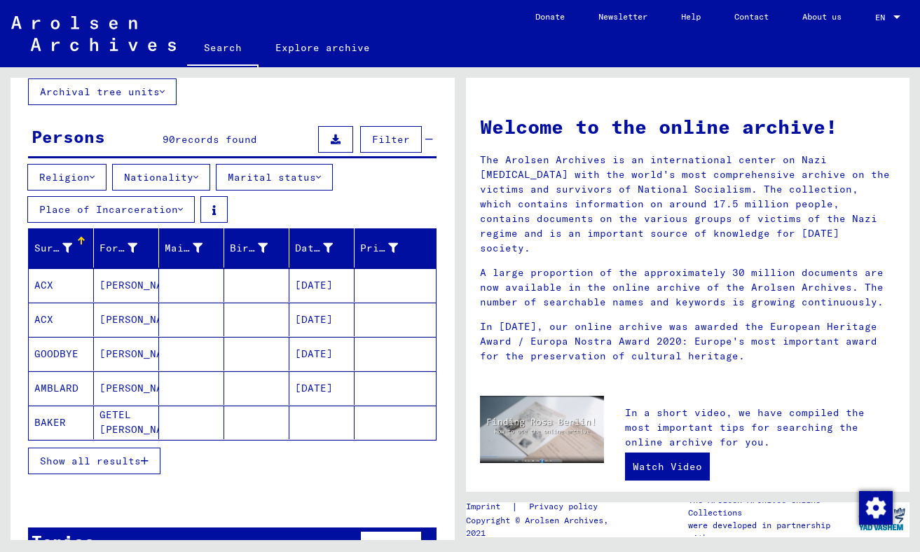
scroll to position [86, 0]
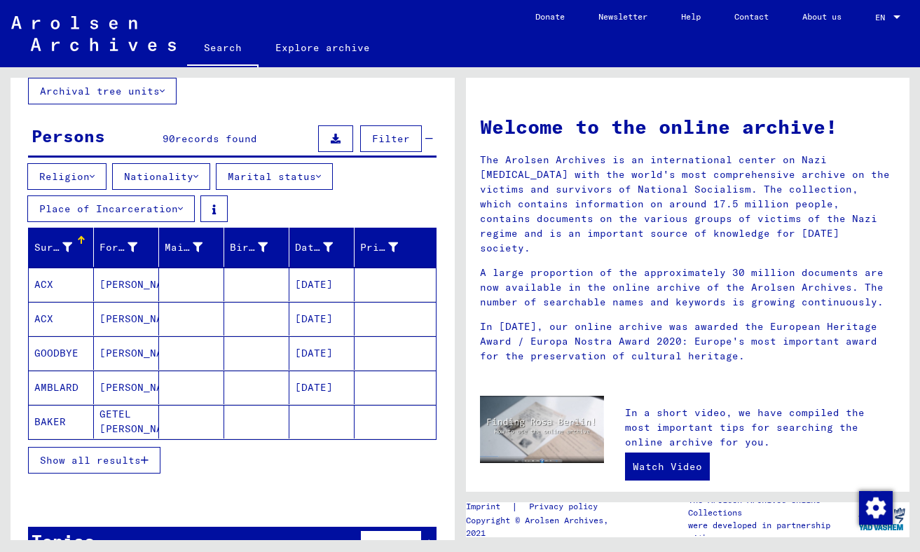
click at [93, 460] on span "Show all results" at bounding box center [90, 460] width 101 height 13
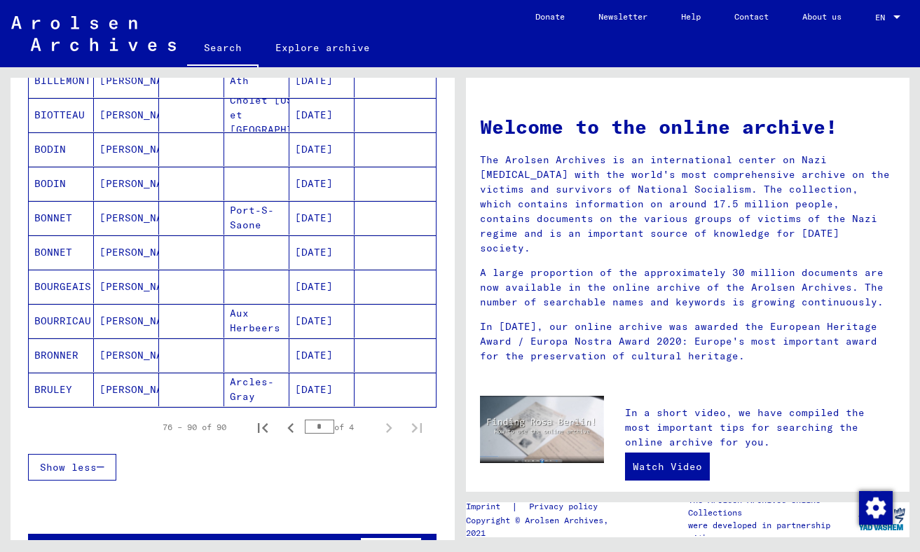
scroll to position [843, 0]
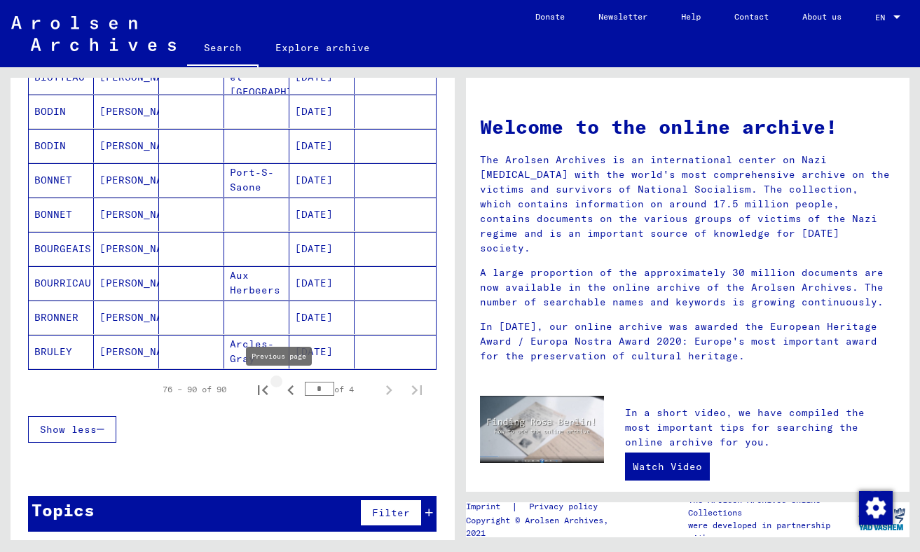
click at [281, 387] on icon "Previous page" at bounding box center [291, 390] width 20 height 20
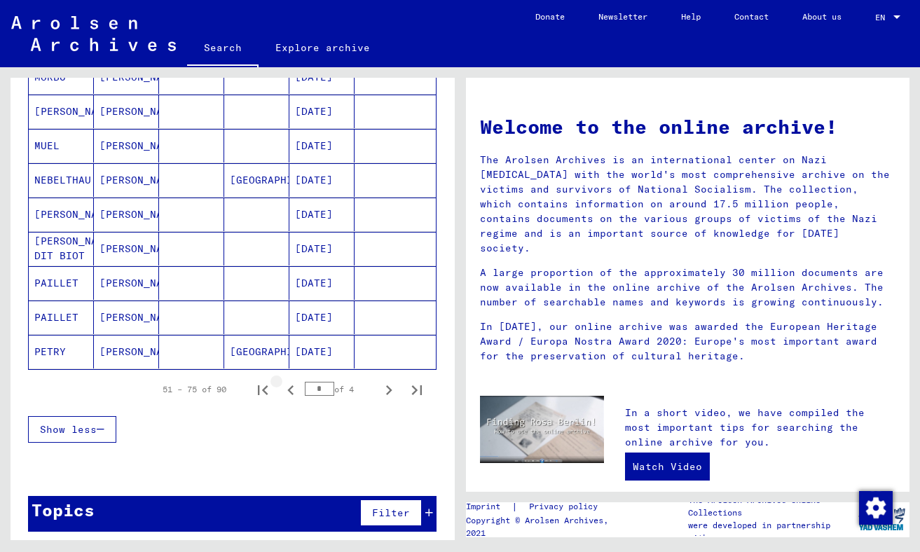
click at [281, 387] on icon "Previous page" at bounding box center [291, 390] width 20 height 20
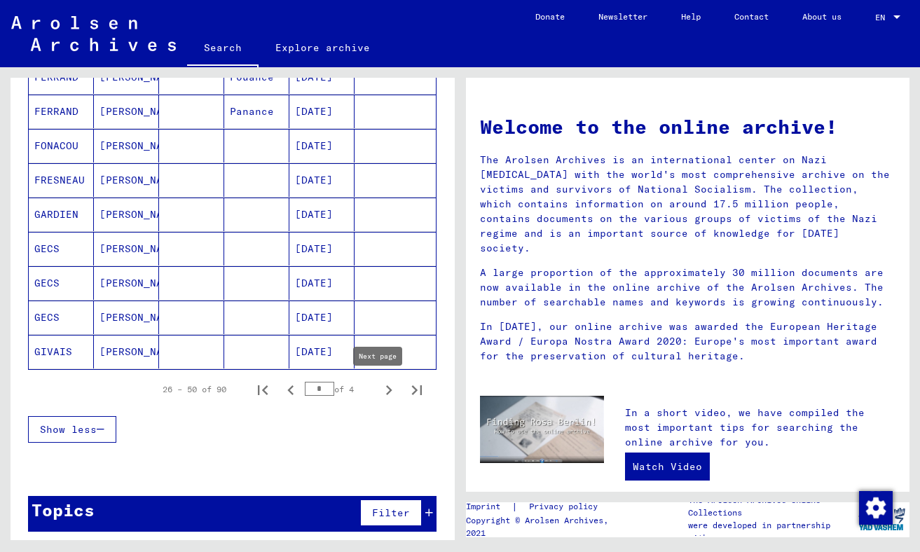
click at [386, 389] on icon "Next page" at bounding box center [389, 390] width 6 height 10
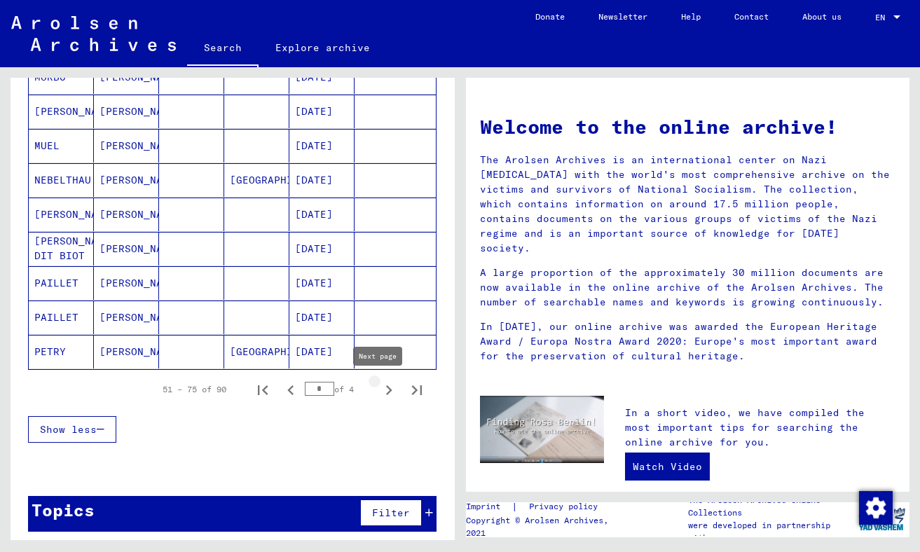
type input "*"
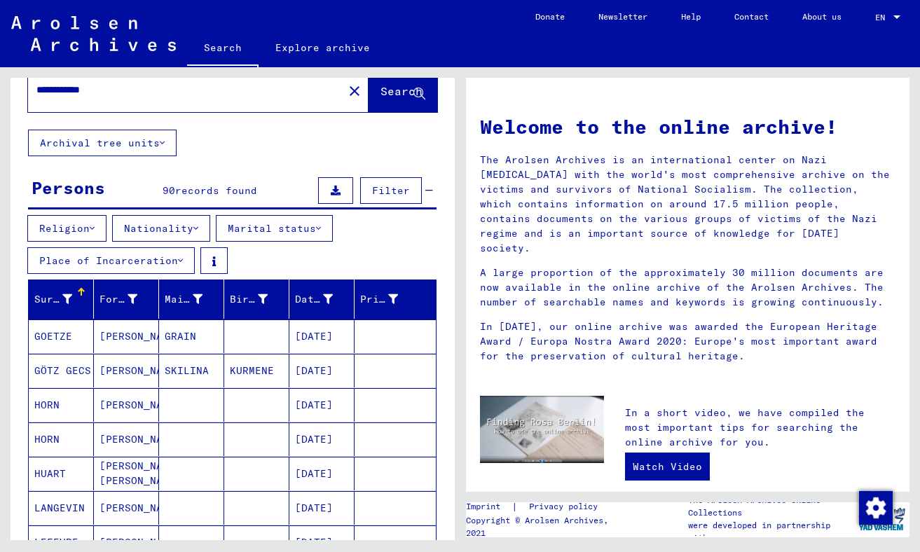
scroll to position [0, 0]
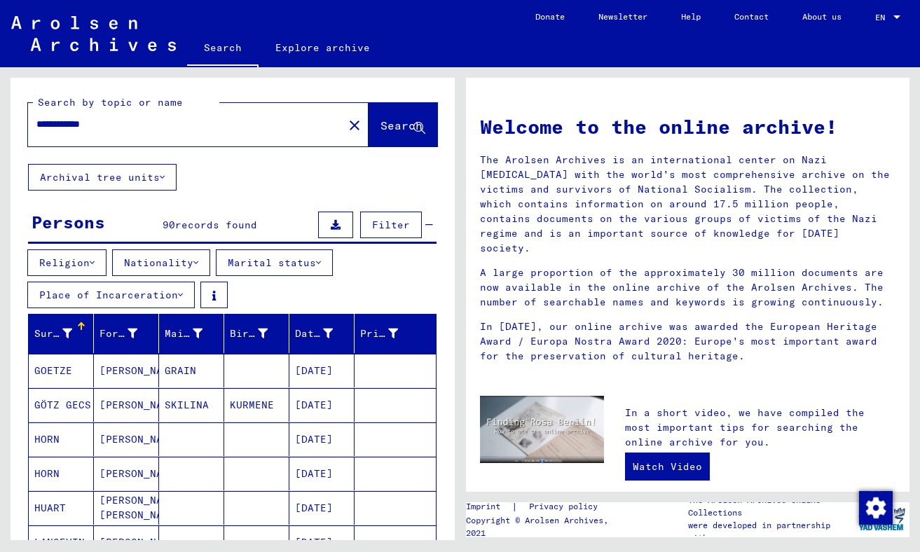
drag, startPoint x: 150, startPoint y: 121, endPoint x: 1, endPoint y: 122, distance: 148.5
click at [1, 122] on div "**********" at bounding box center [230, 303] width 460 height 473
click at [390, 127] on span "Search" at bounding box center [401, 125] width 42 height 14
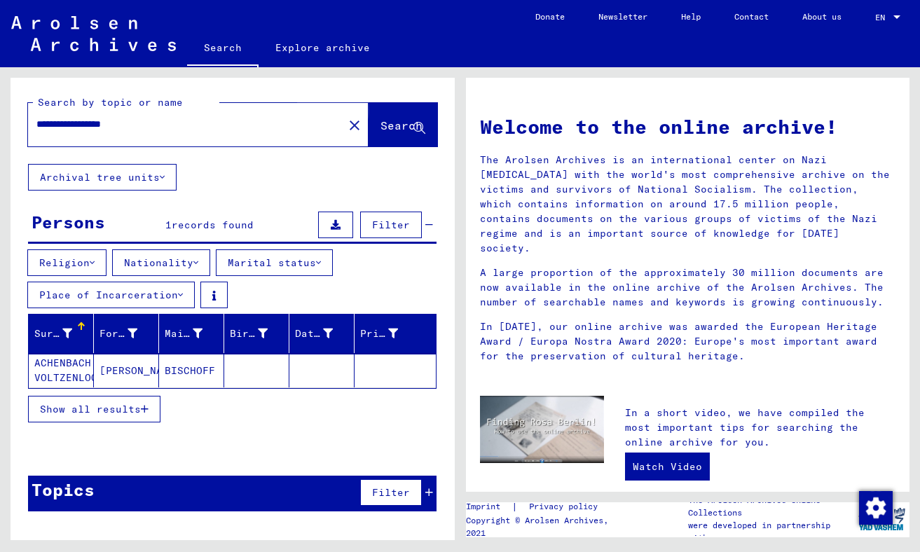
drag, startPoint x: 390, startPoint y: 127, endPoint x: 270, endPoint y: 294, distance: 205.9
click at [270, 294] on yv-its-search-home "**********" at bounding box center [233, 300] width 444 height 445
click at [109, 370] on mat-cell "[PERSON_NAME]" at bounding box center [126, 371] width 65 height 34
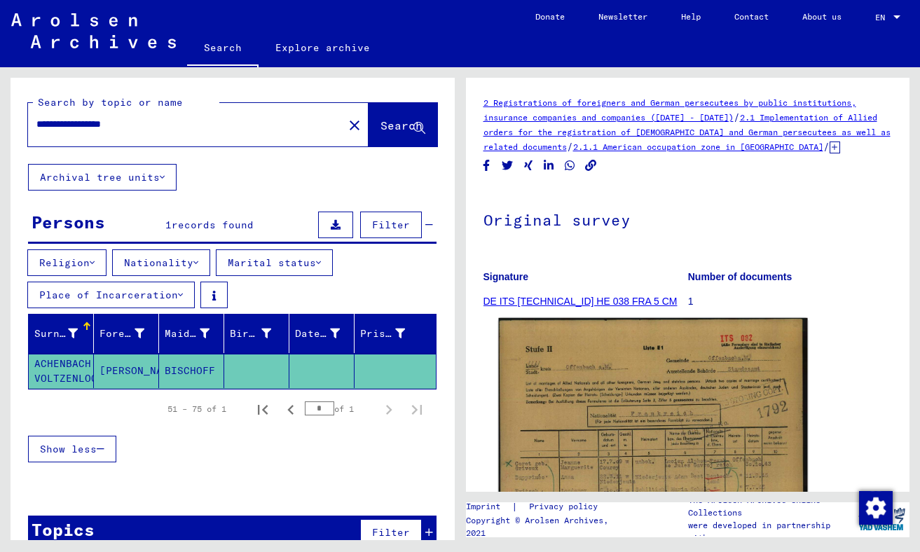
click at [611, 458] on img at bounding box center [652, 536] width 308 height 436
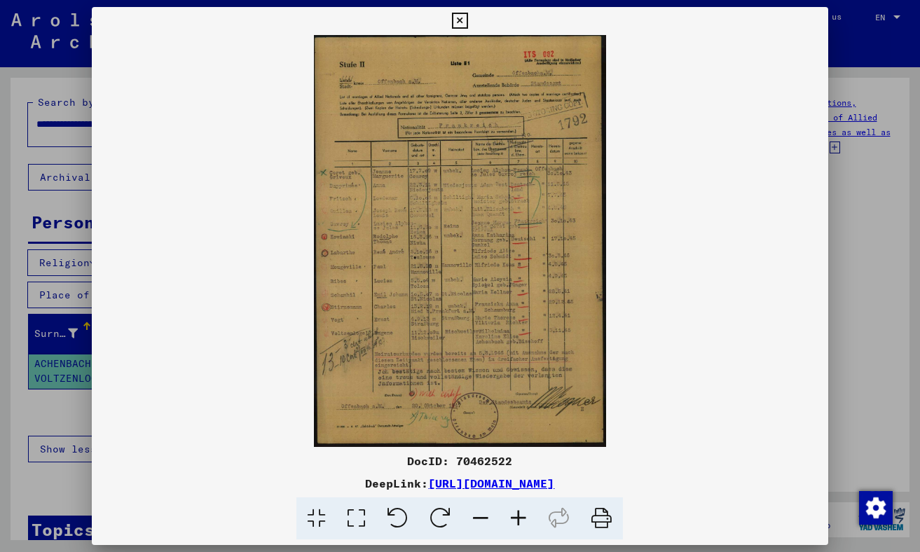
click at [518, 516] on icon at bounding box center [519, 518] width 38 height 43
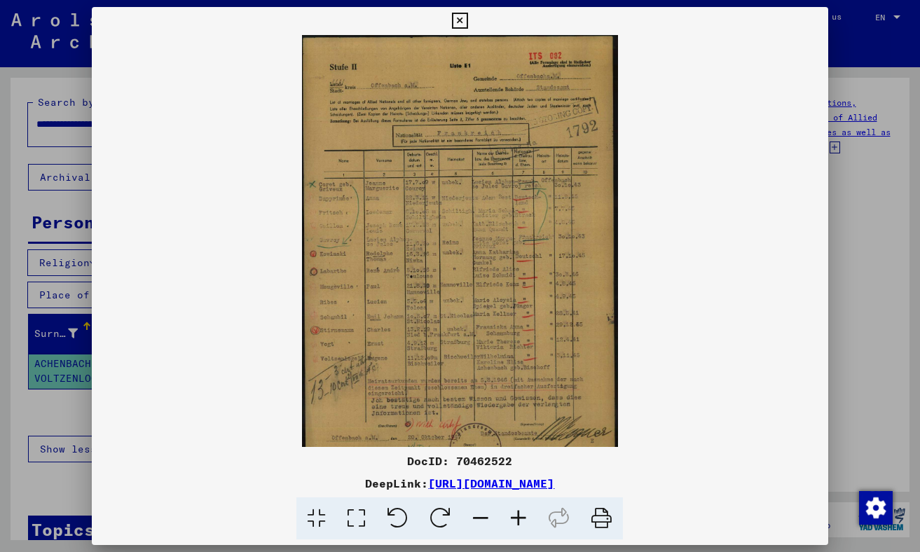
click at [518, 516] on icon at bounding box center [519, 518] width 38 height 43
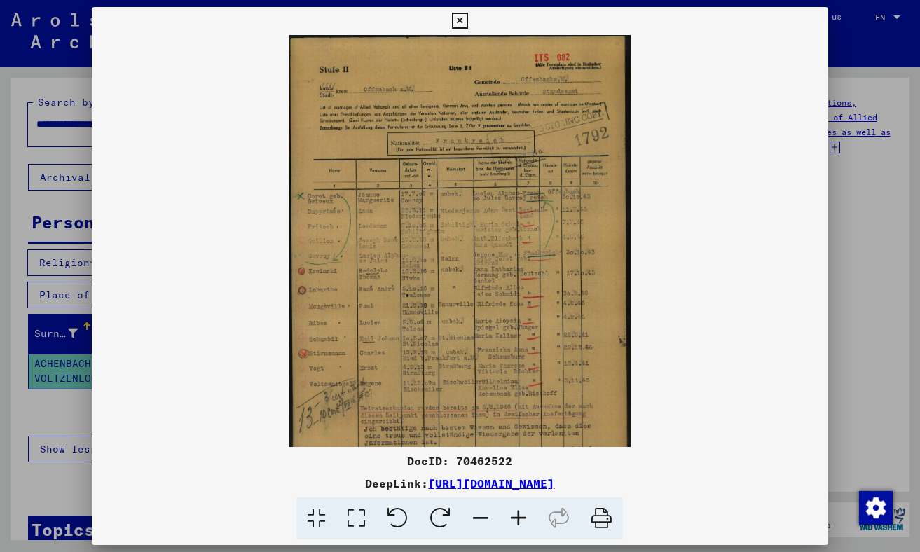
click at [518, 516] on icon at bounding box center [519, 518] width 38 height 43
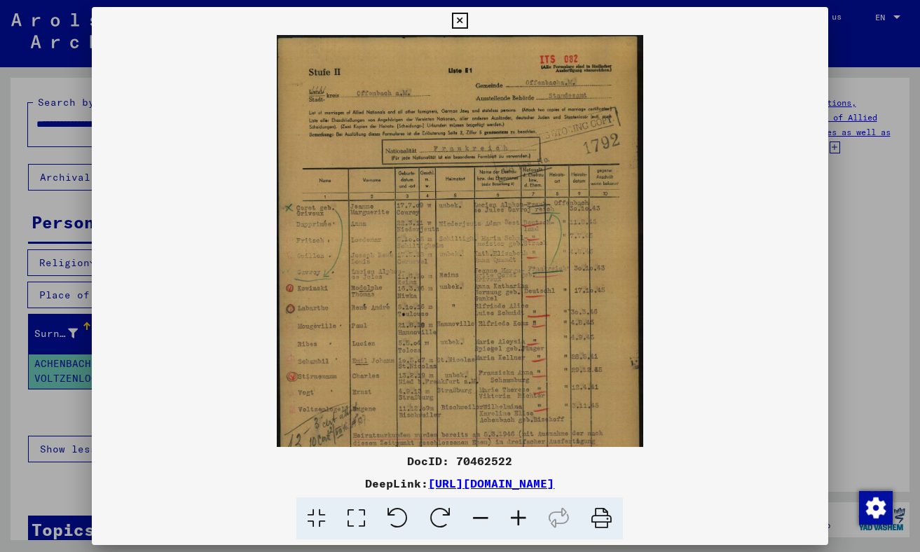
click at [457, 18] on icon at bounding box center [460, 21] width 16 height 17
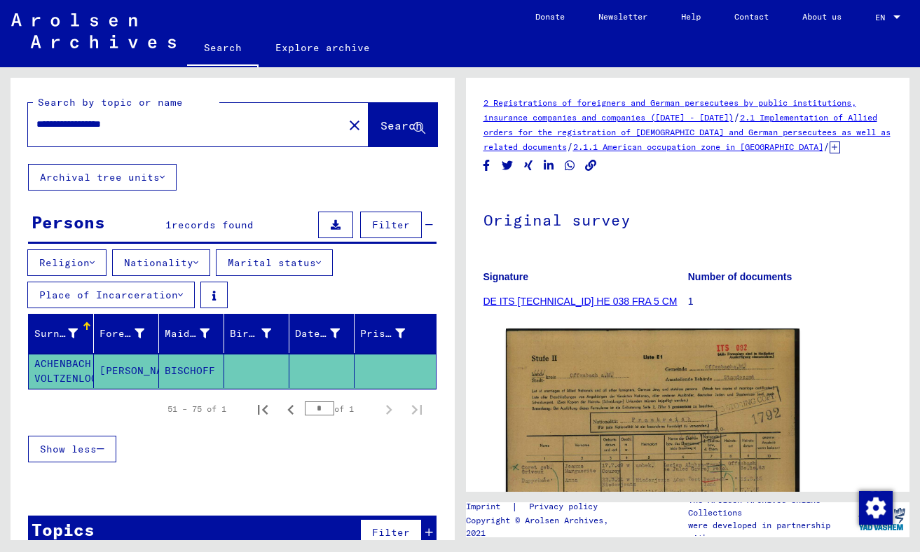
drag, startPoint x: 88, startPoint y: 131, endPoint x: 13, endPoint y: 134, distance: 75.7
click at [13, 134] on div "**********" at bounding box center [233, 121] width 444 height 86
type input "**********"
click at [391, 134] on span "Search" at bounding box center [402, 126] width 45 height 15
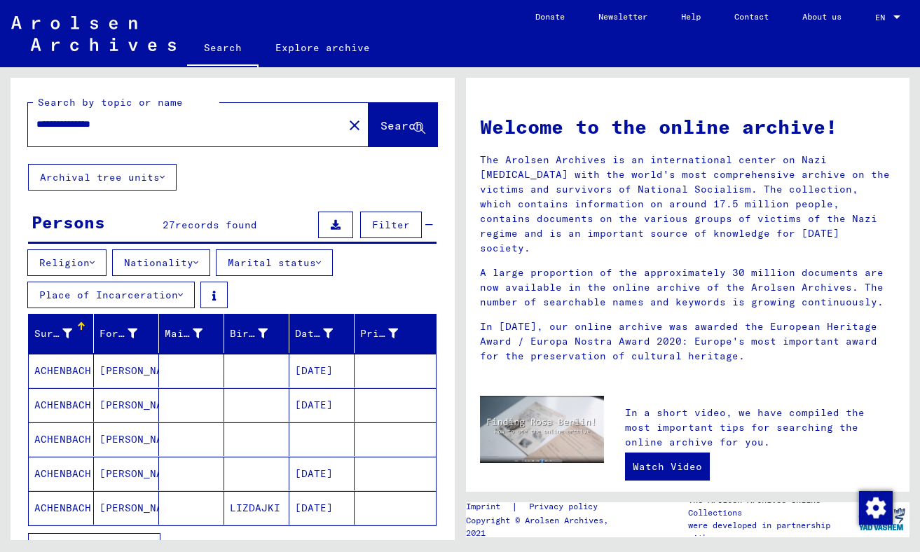
click at [60, 368] on mat-cell "ACHENBACH" at bounding box center [61, 371] width 65 height 34
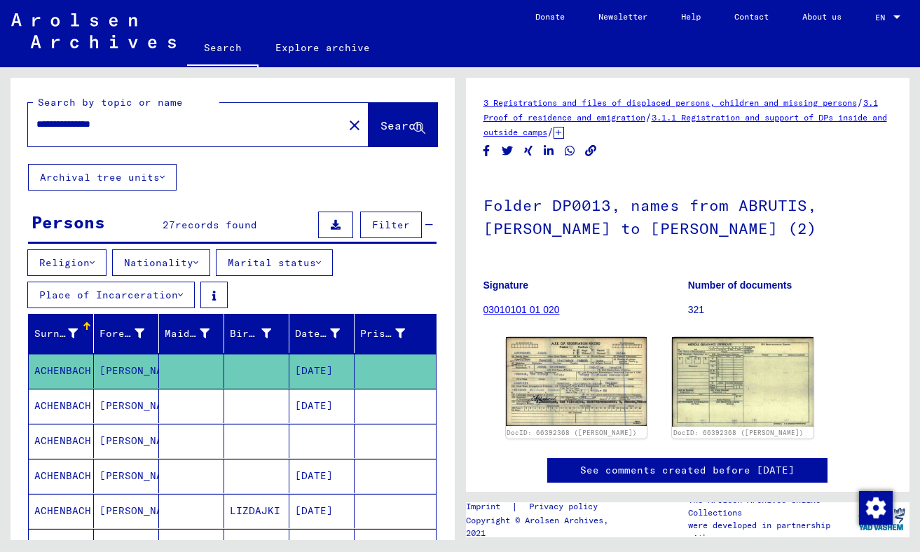
scroll to position [413, 0]
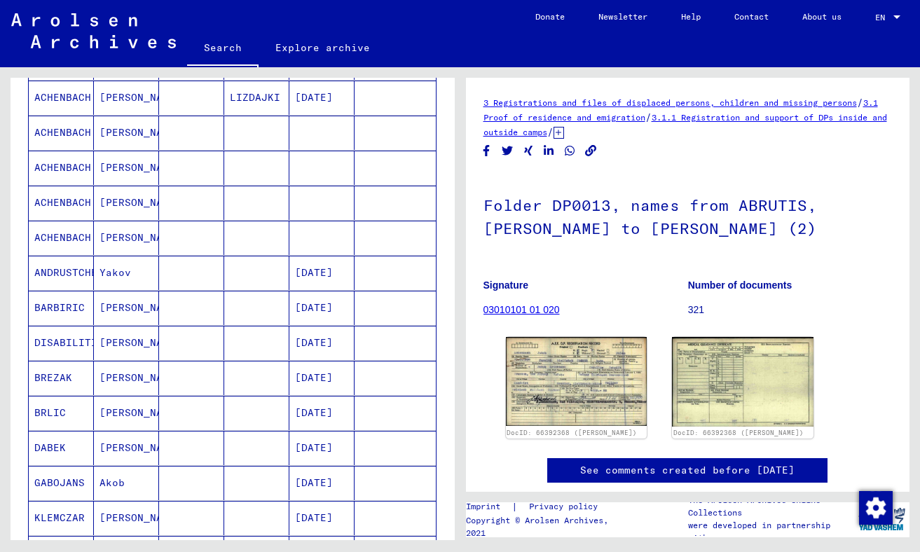
click at [56, 231] on mat-cell "ACHENBACH" at bounding box center [61, 238] width 65 height 34
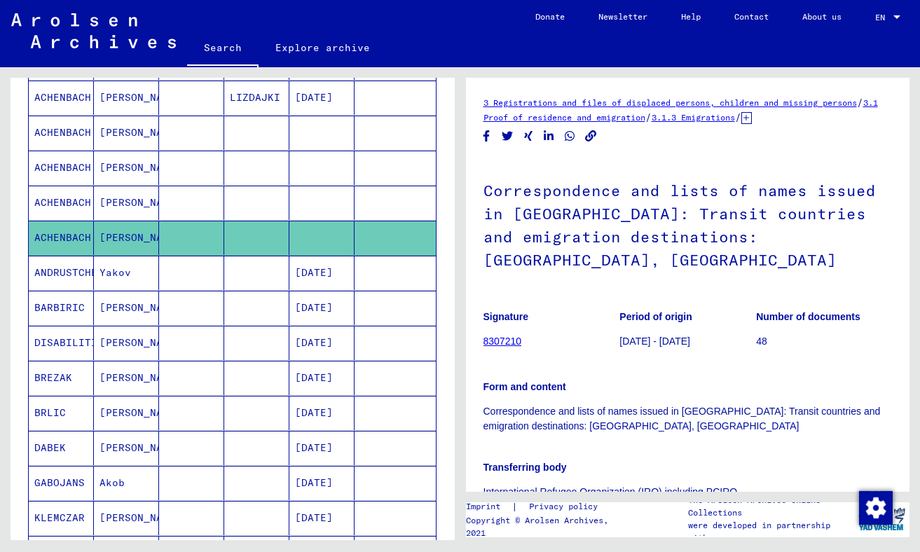
click at [53, 204] on mat-cell "ACHENBACH" at bounding box center [61, 203] width 65 height 34
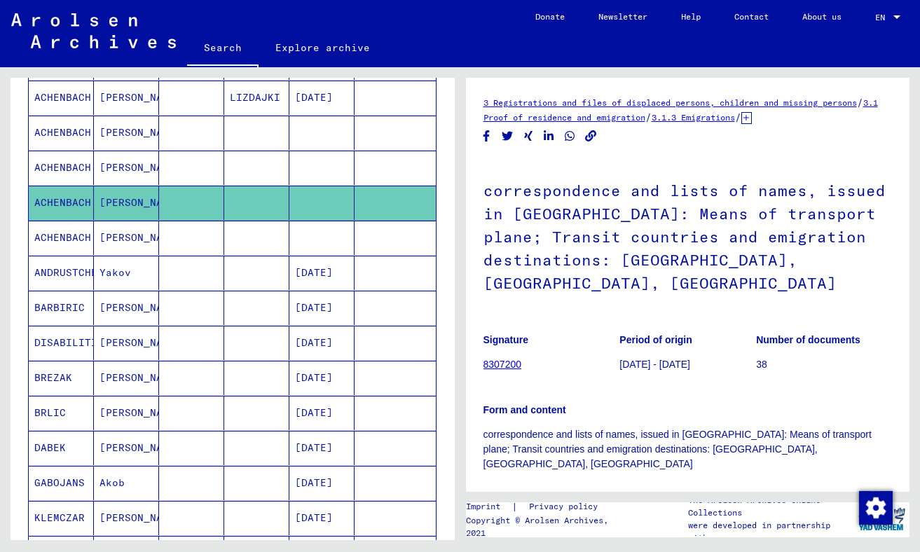
click at [60, 169] on mat-cell "ACHENBACH" at bounding box center [61, 168] width 65 height 34
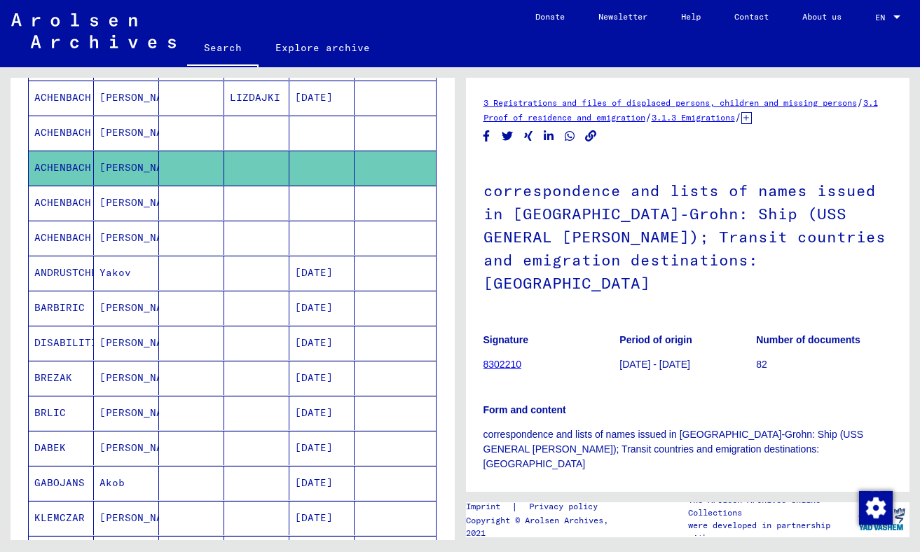
click at [62, 88] on mat-cell "ACHENBACH" at bounding box center [61, 98] width 65 height 34
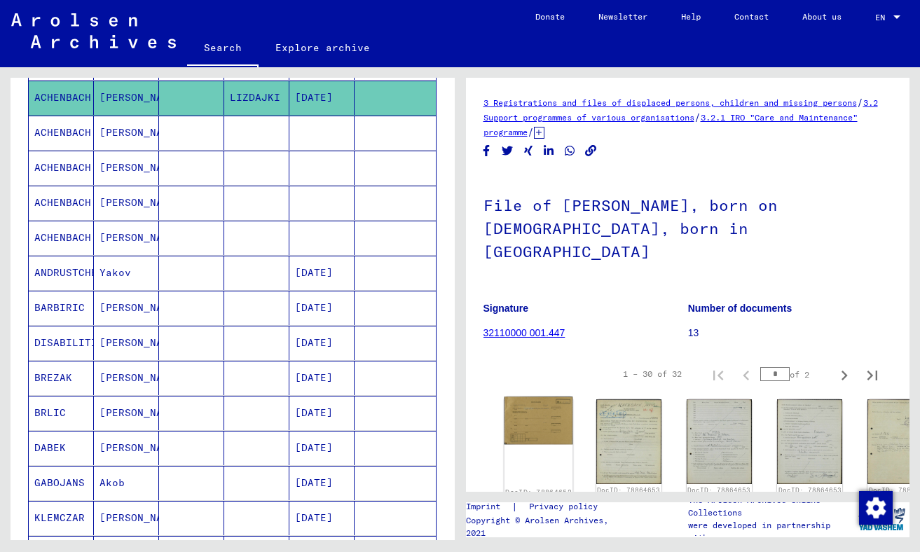
click at [520, 420] on div "DocID: 78864652 ([PERSON_NAME])" at bounding box center [538, 452] width 69 height 111
click at [516, 488] on link "DocID: 78864652 ([PERSON_NAME])" at bounding box center [538, 497] width 67 height 18
